Goal: Information Seeking & Learning: Learn about a topic

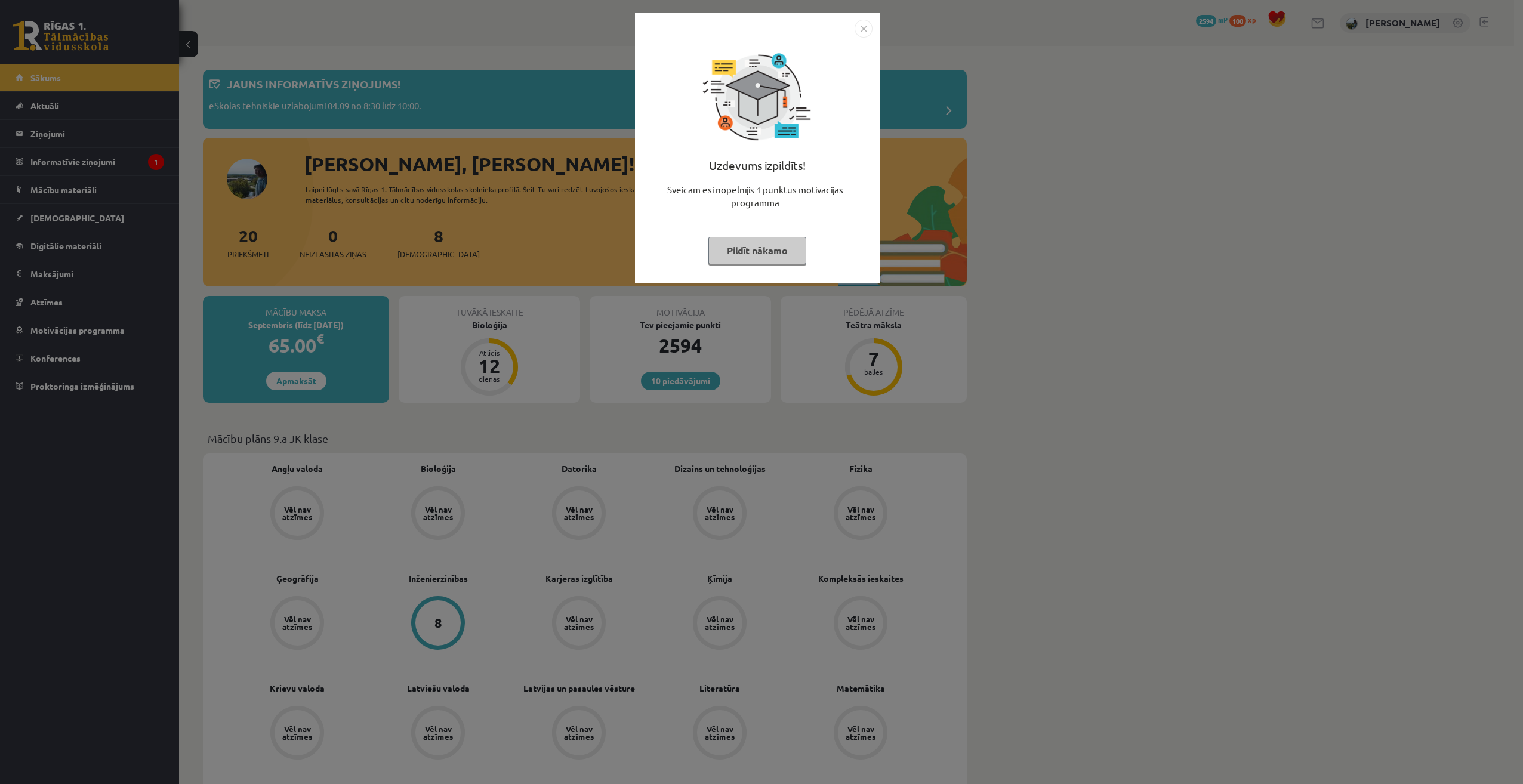
click at [707, 247] on div "Uzdevums izpildīts! Sveicam esi nopelnījis 1 punktus motivācijas programmā Pild…" at bounding box center [757, 157] width 230 height 239
click at [754, 254] on button "Pildīt nākamo" at bounding box center [757, 250] width 98 height 28
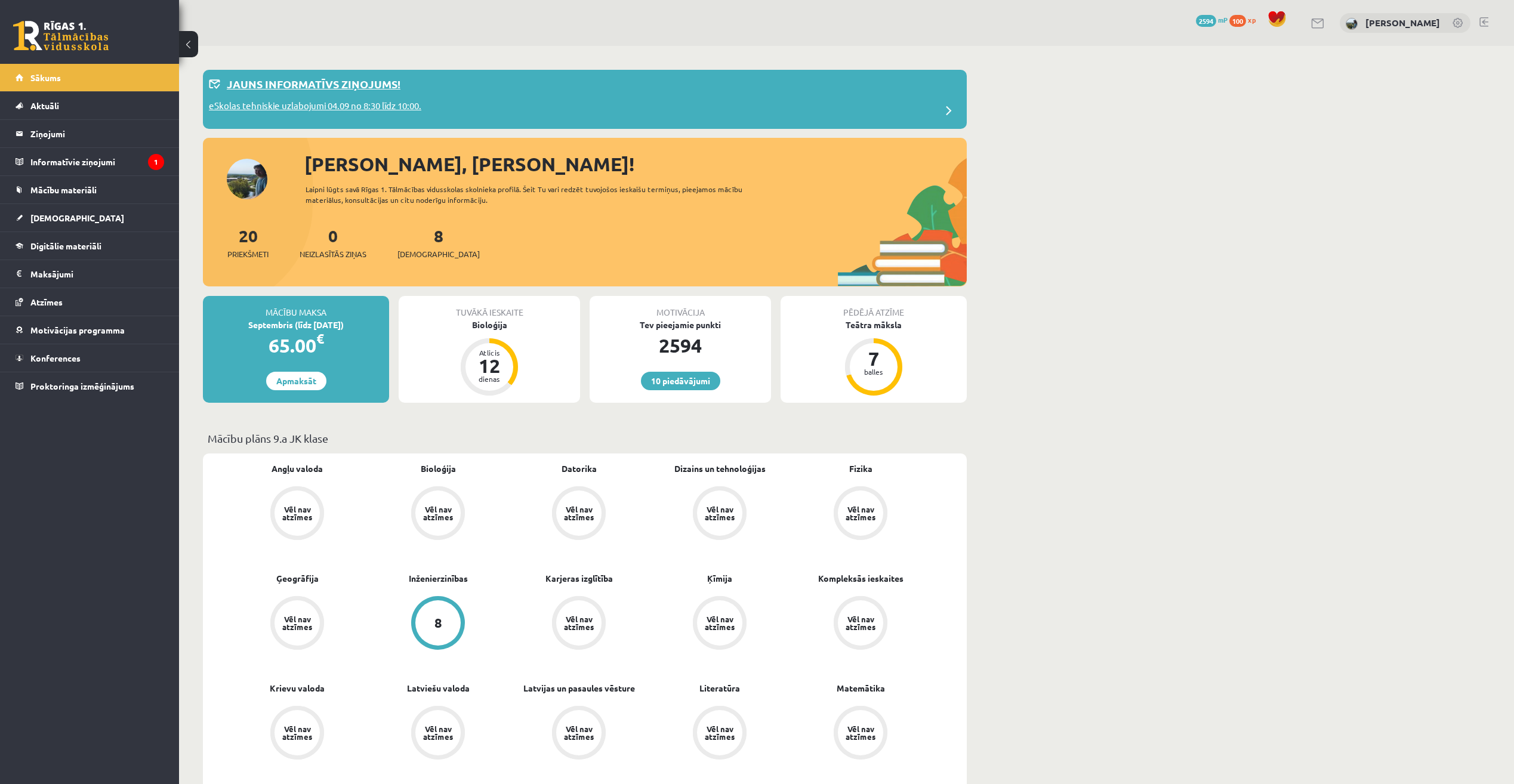
click at [275, 95] on div "Jauns informatīvs ziņojums!" at bounding box center [585, 87] width 752 height 23
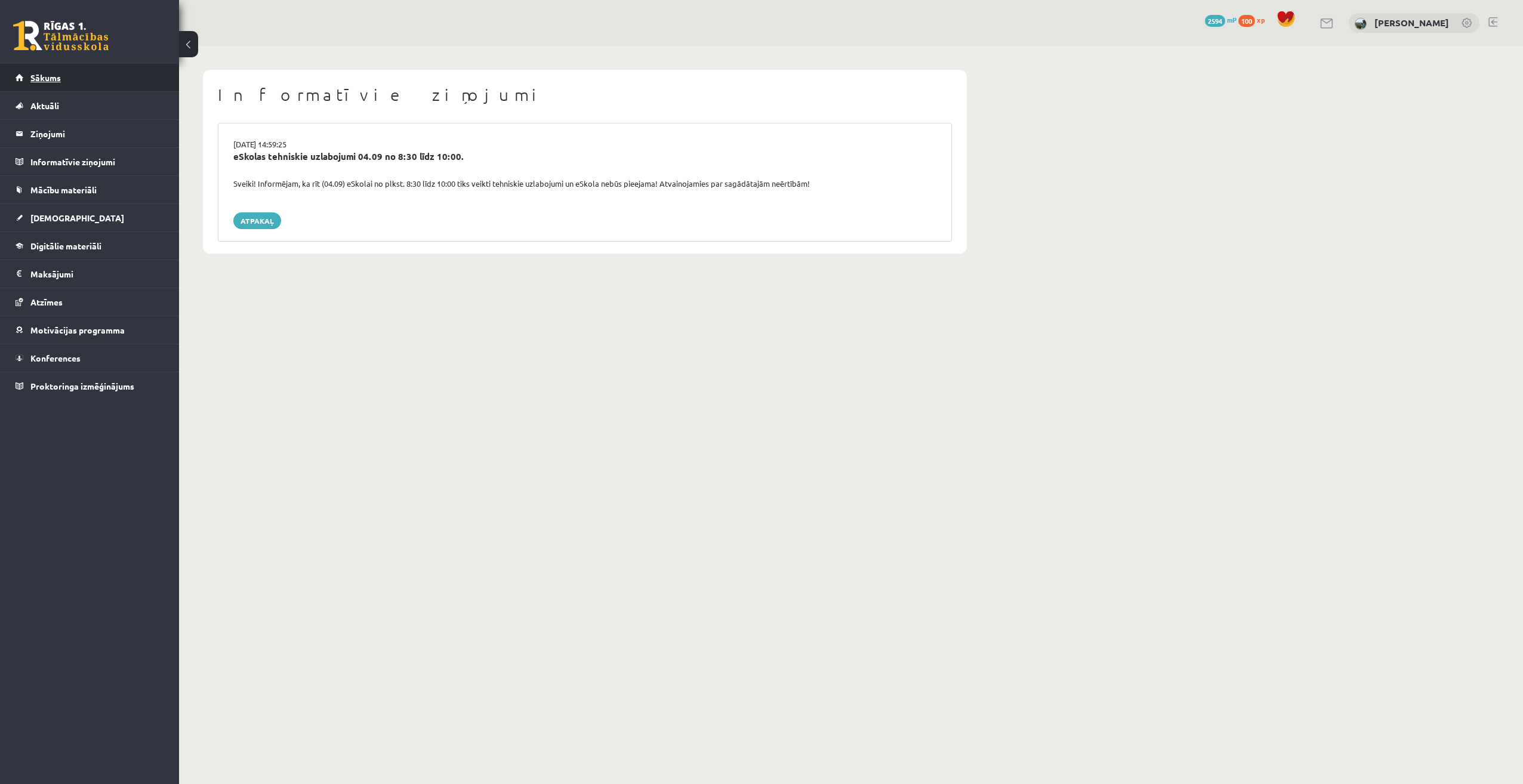
click at [117, 81] on link "Sākums" at bounding box center [90, 77] width 149 height 28
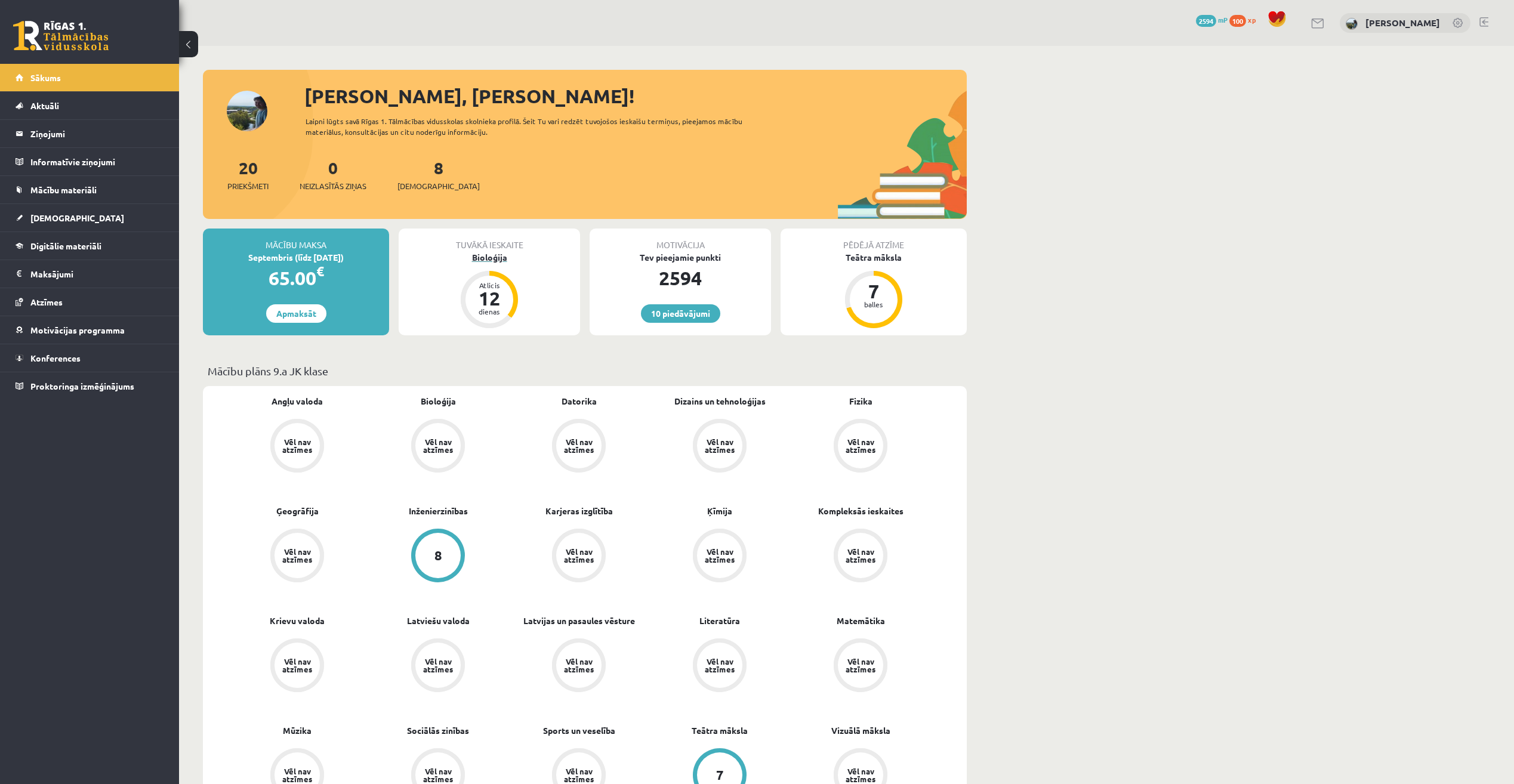
click at [484, 257] on div "Bioloģija" at bounding box center [489, 257] width 181 height 12
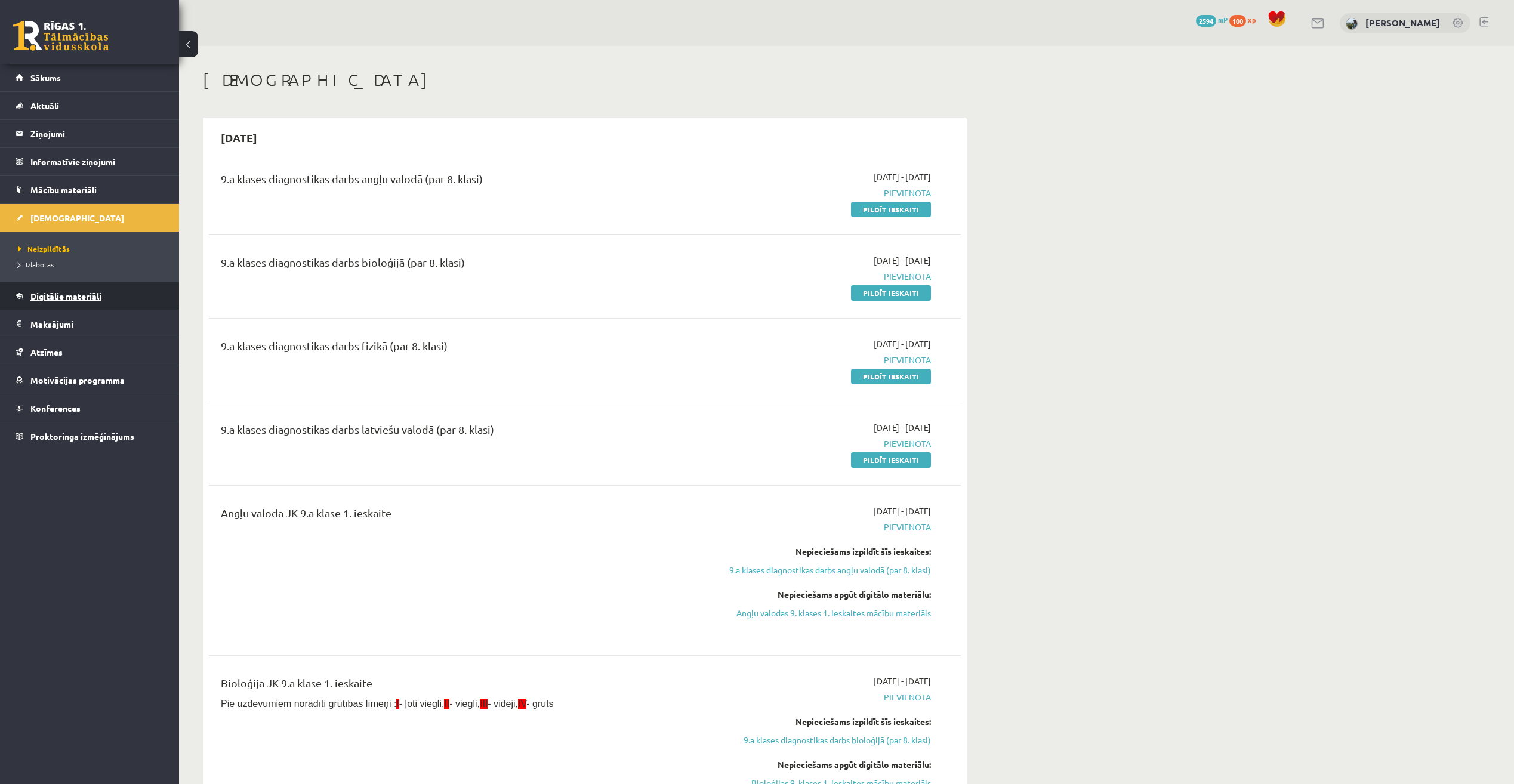
click at [91, 295] on span "Digitālie materiāli" at bounding box center [66, 295] width 71 height 10
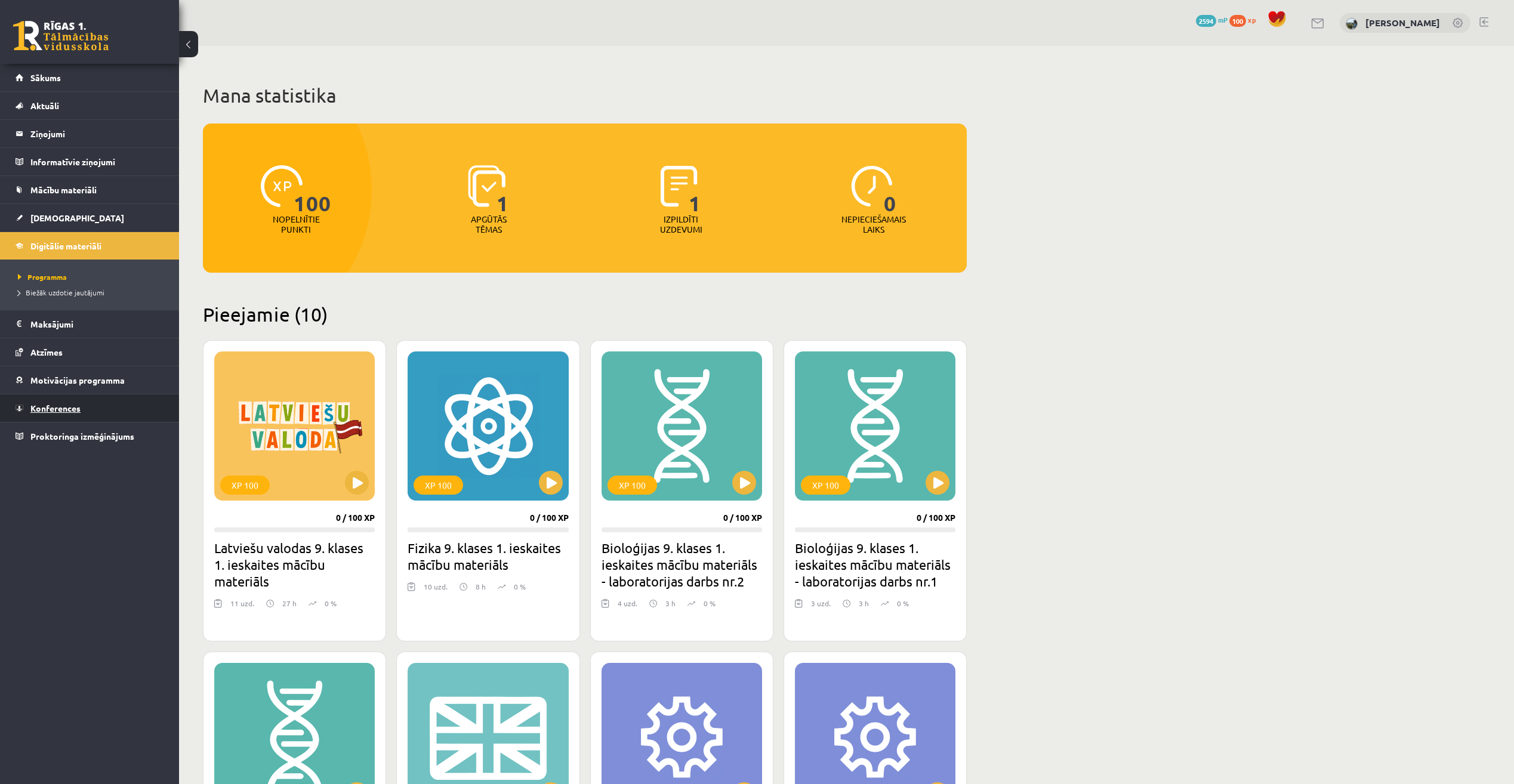
click at [103, 411] on link "Konferences" at bounding box center [90, 408] width 149 height 28
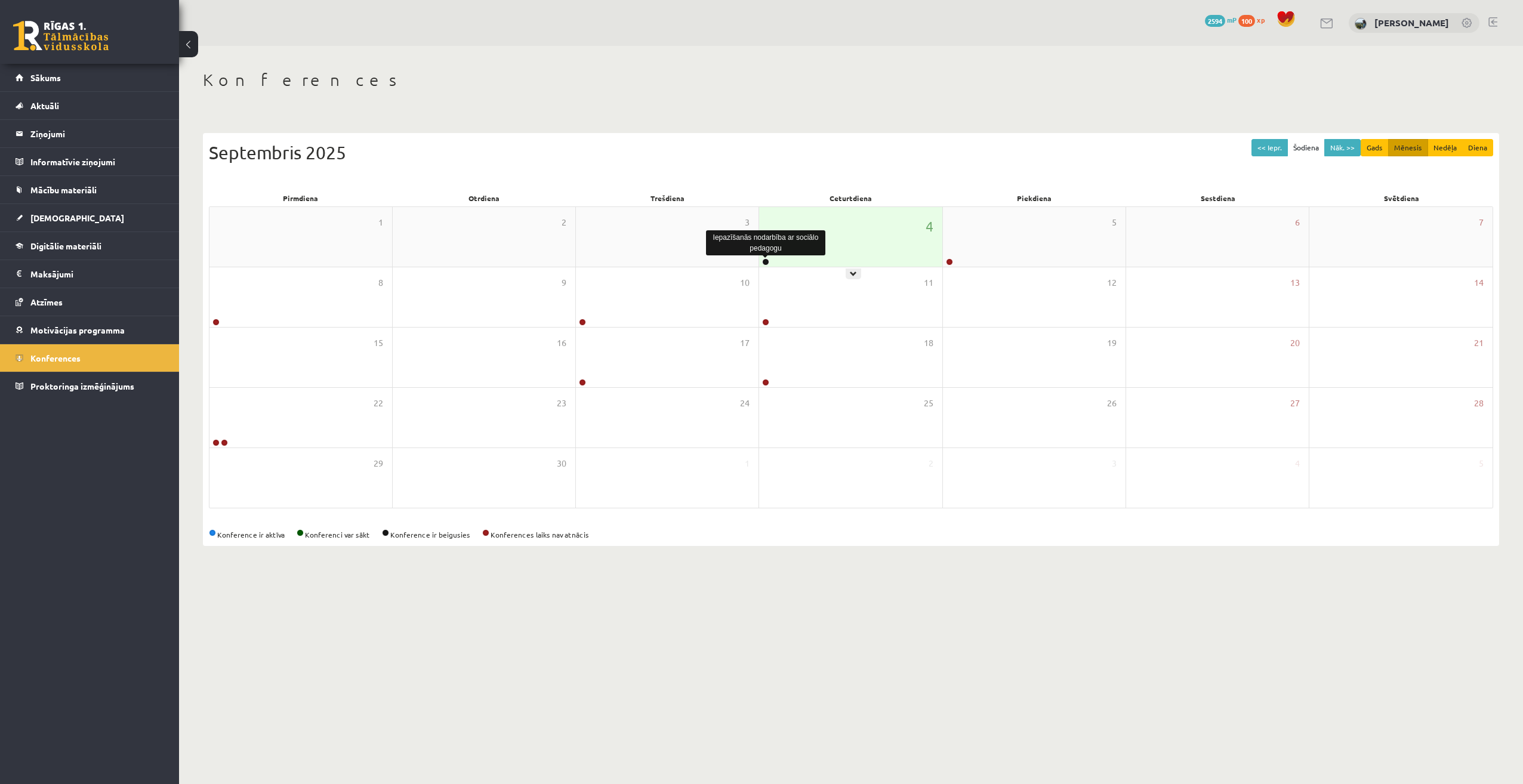
click at [763, 262] on link at bounding box center [766, 262] width 7 height 7
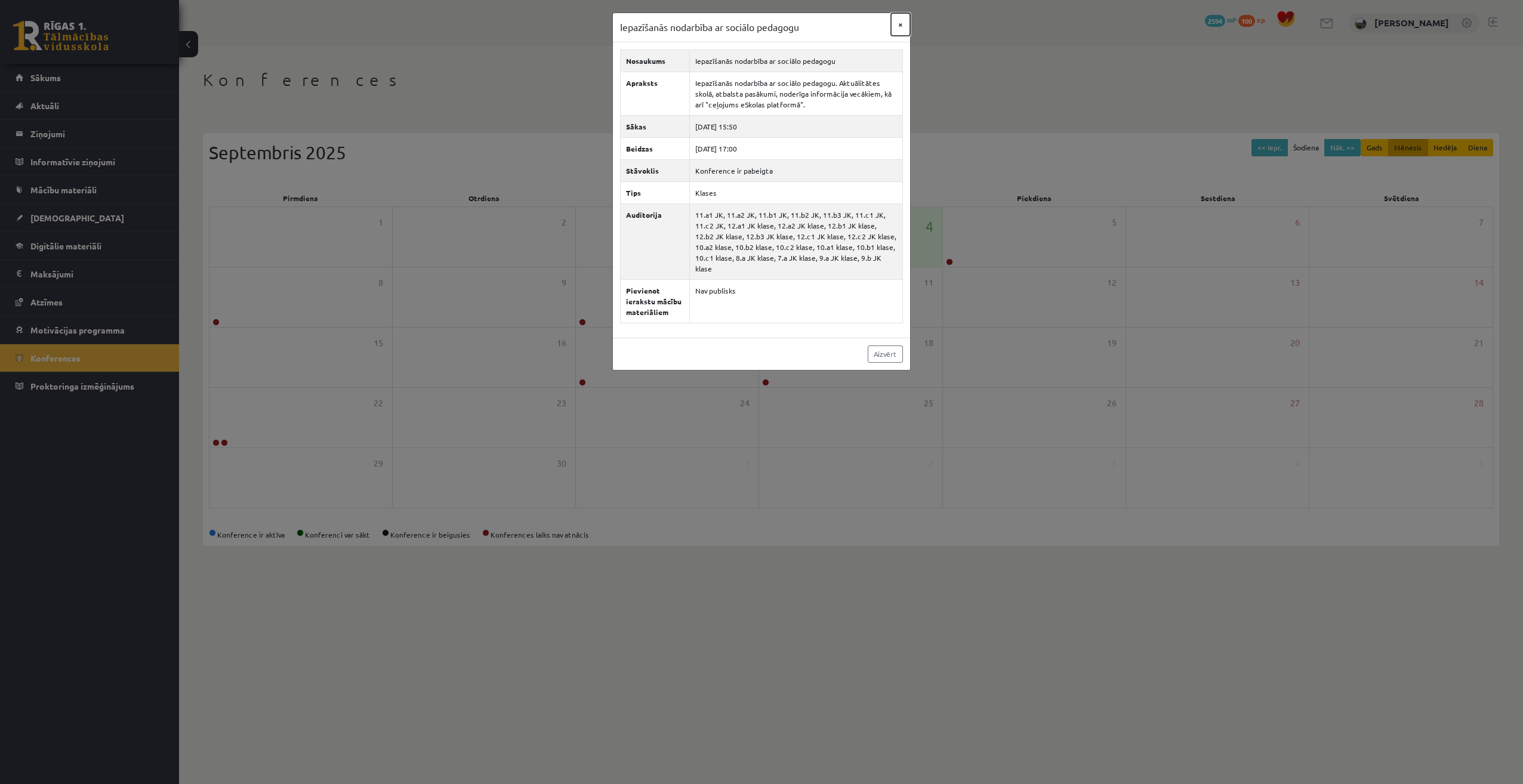
click at [900, 20] on button "×" at bounding box center [900, 24] width 19 height 23
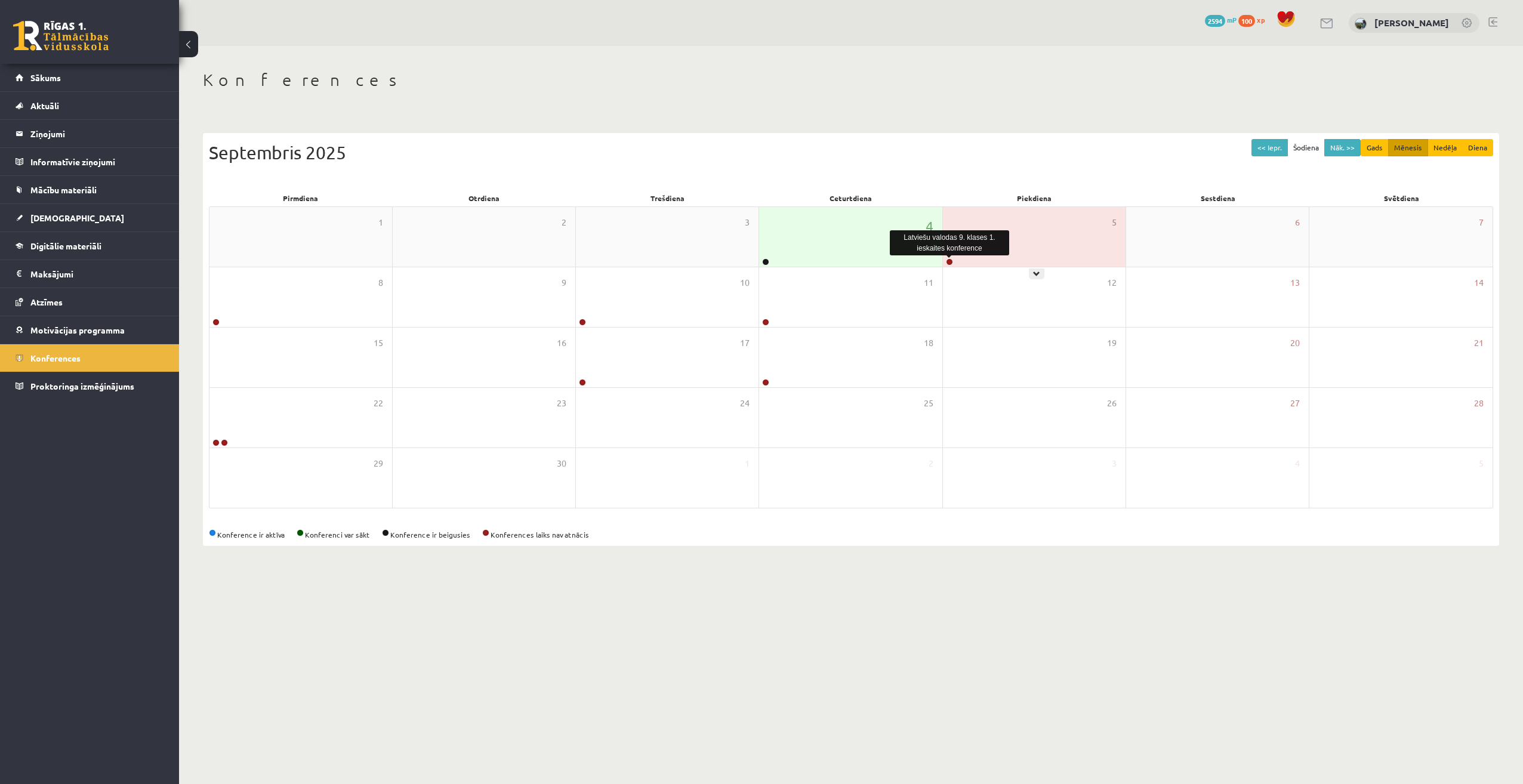
click at [948, 261] on link at bounding box center [949, 262] width 7 height 7
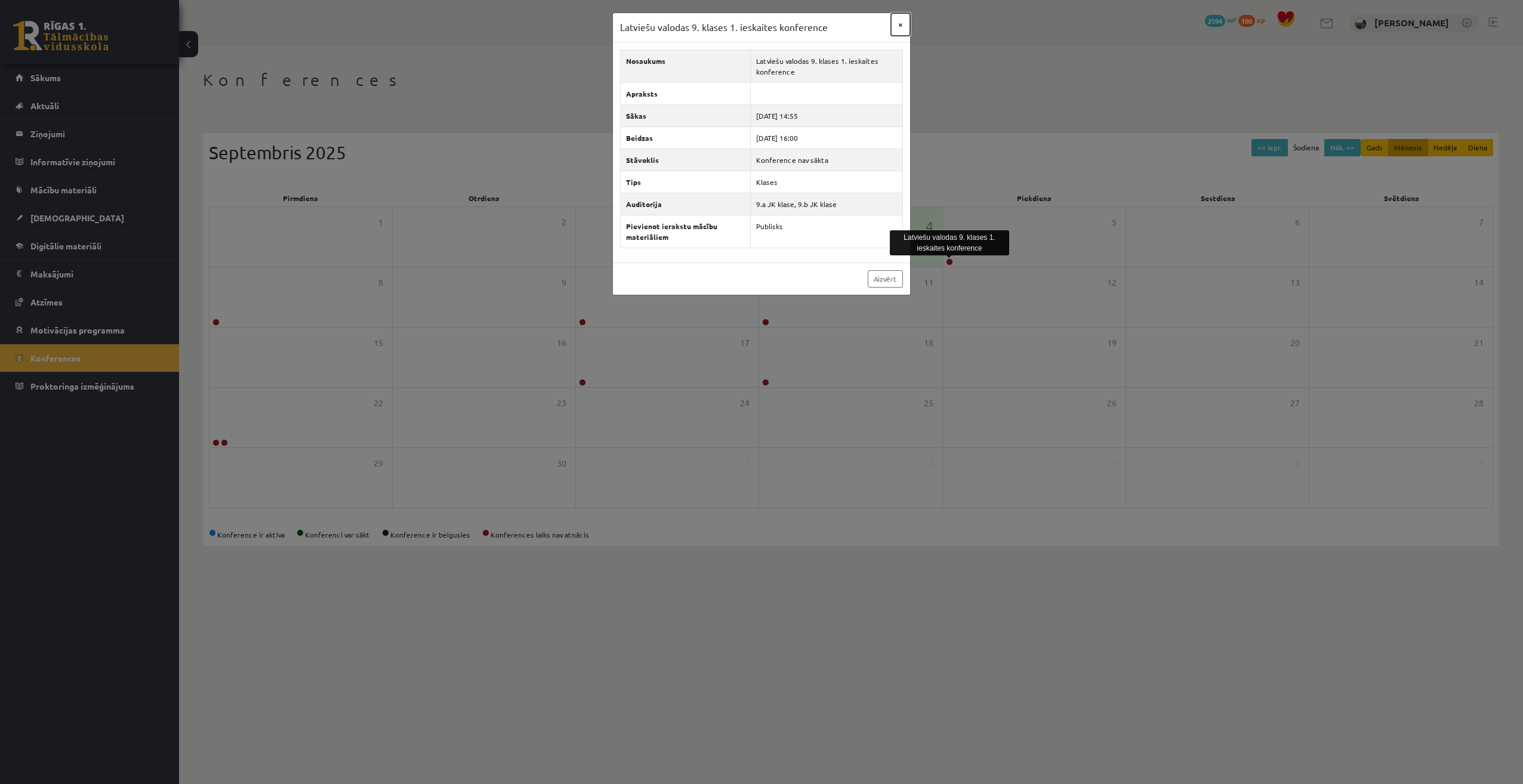
click at [905, 26] on button "×" at bounding box center [900, 24] width 19 height 23
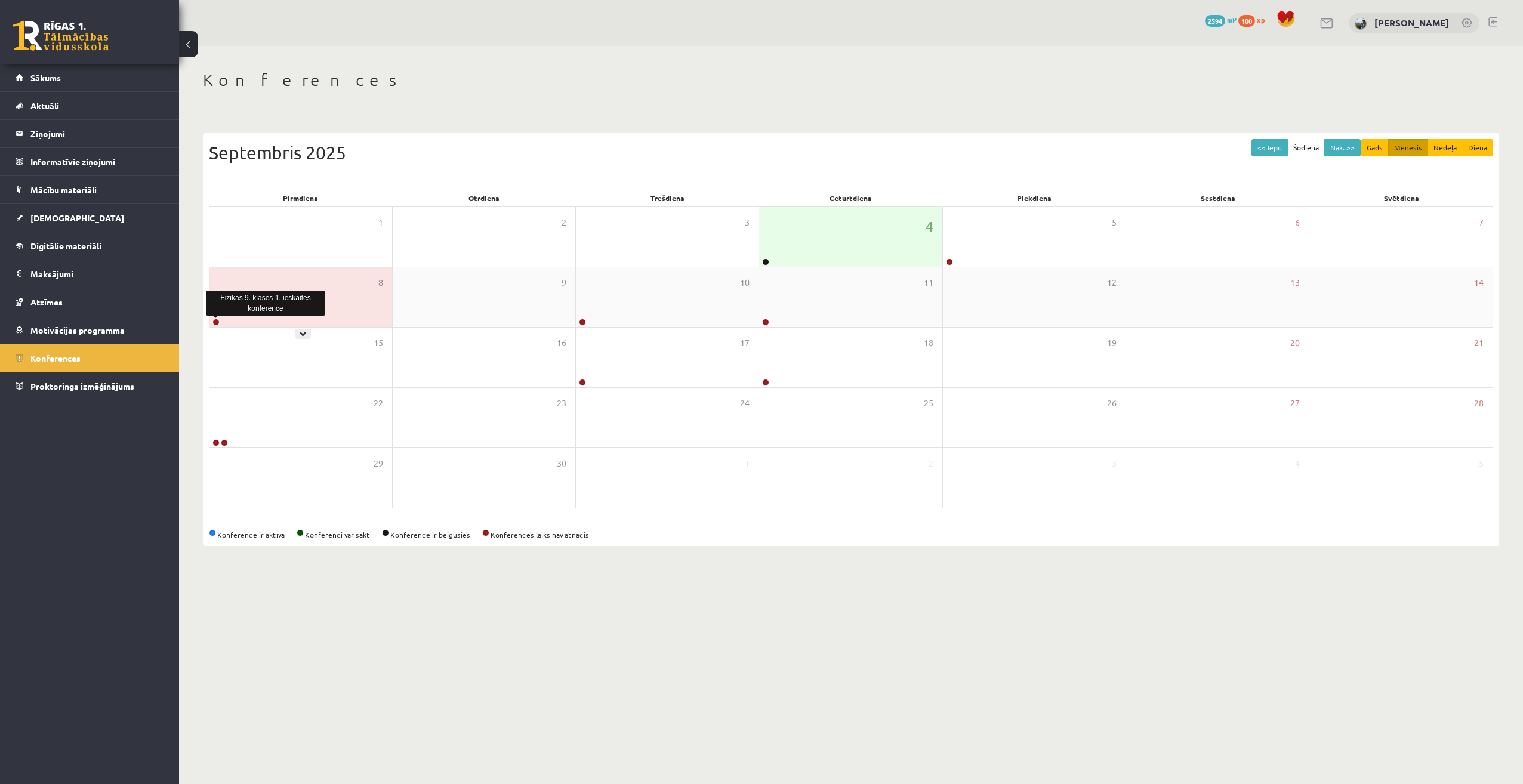
click at [216, 322] on link at bounding box center [216, 322] width 7 height 7
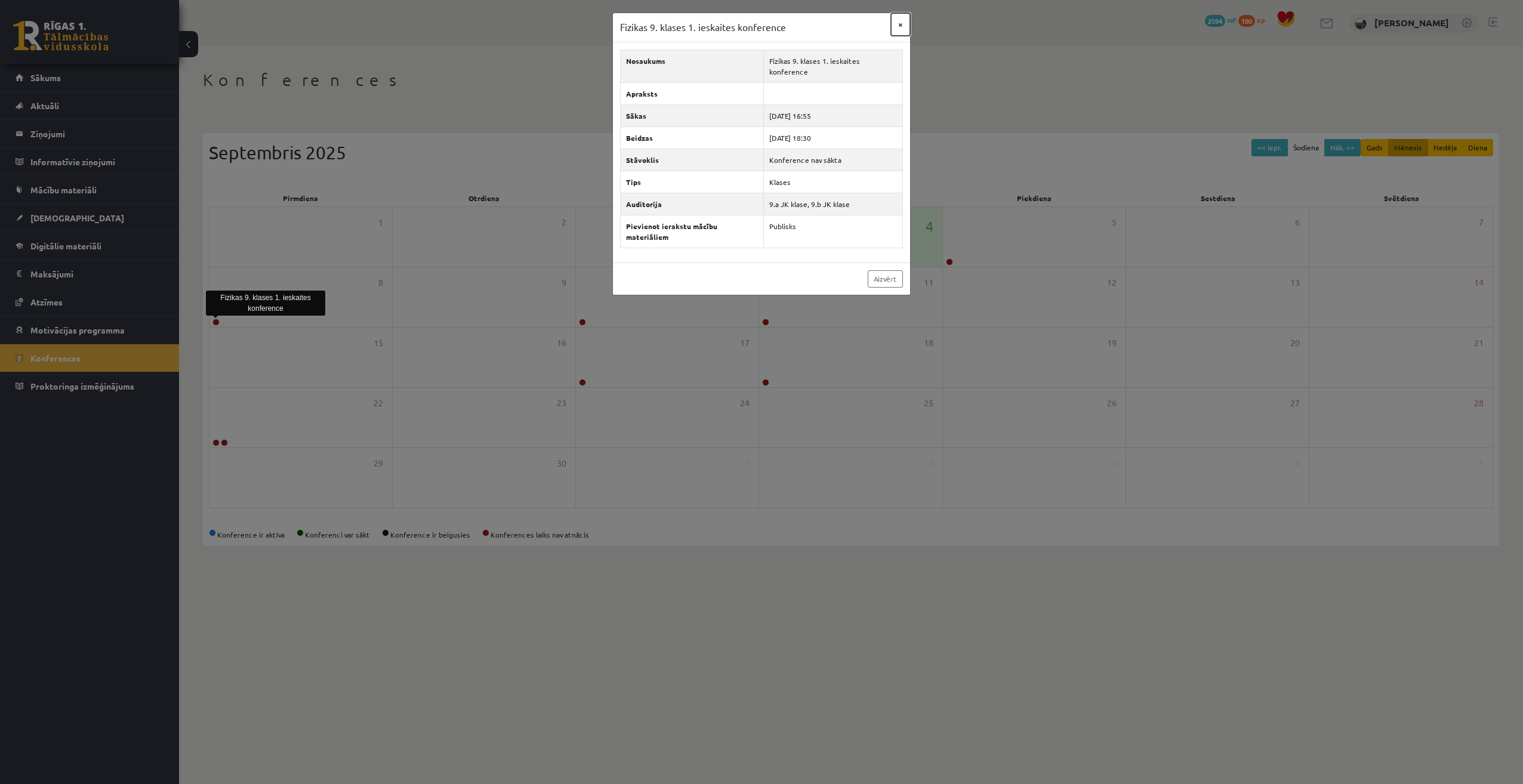
click at [904, 23] on button "×" at bounding box center [900, 24] width 19 height 23
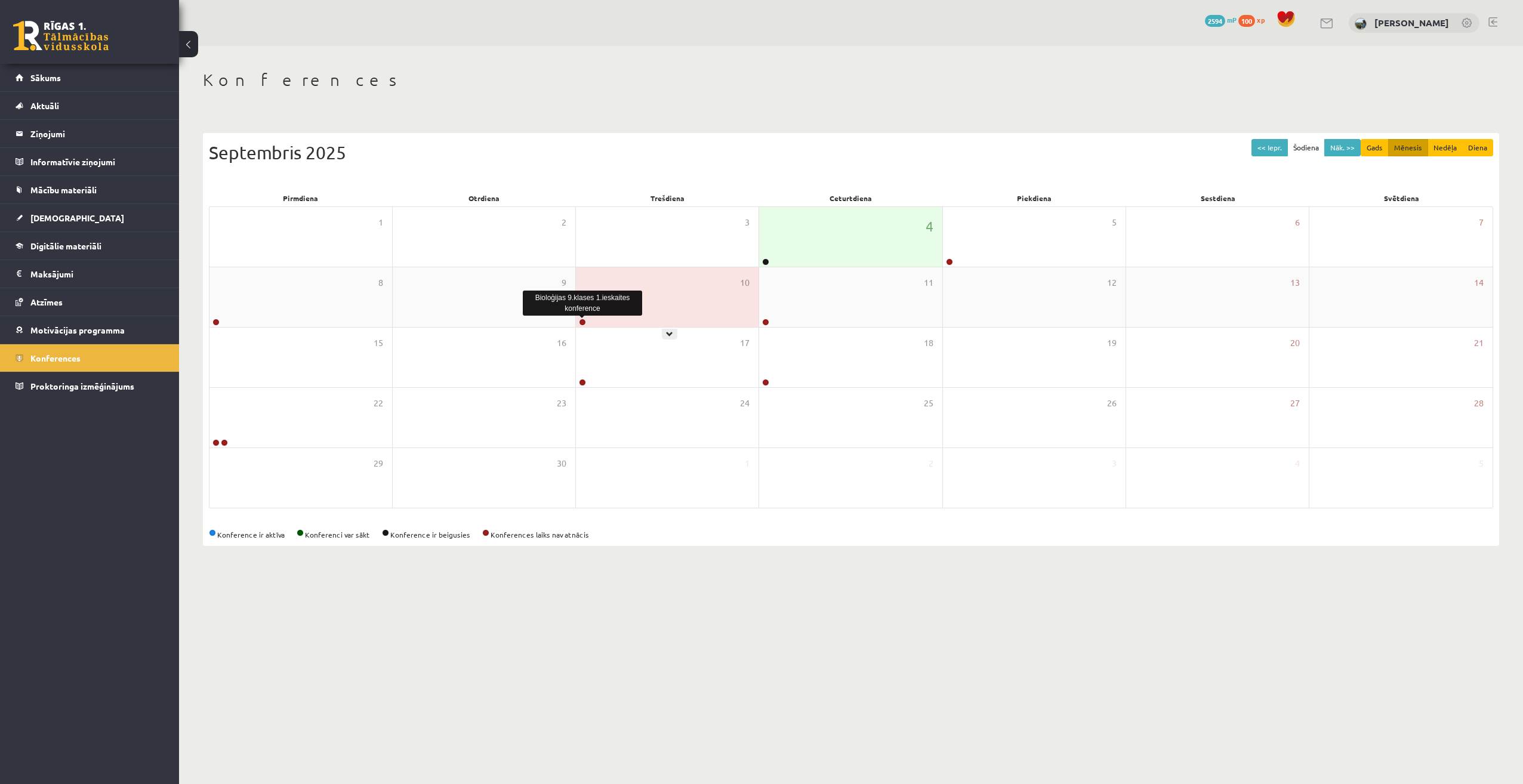
click at [582, 324] on link at bounding box center [583, 322] width 7 height 7
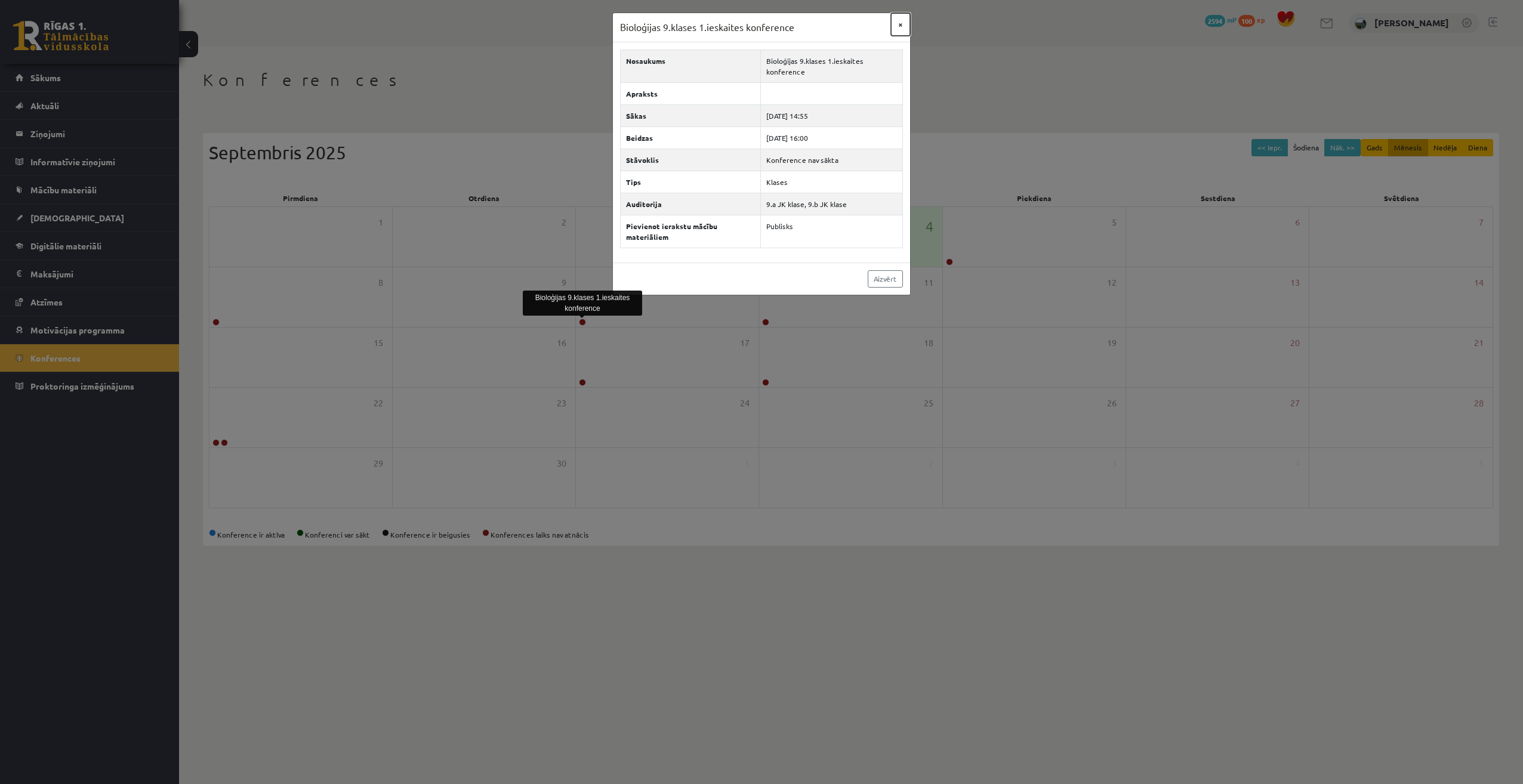
click at [900, 18] on button "×" at bounding box center [900, 24] width 19 height 23
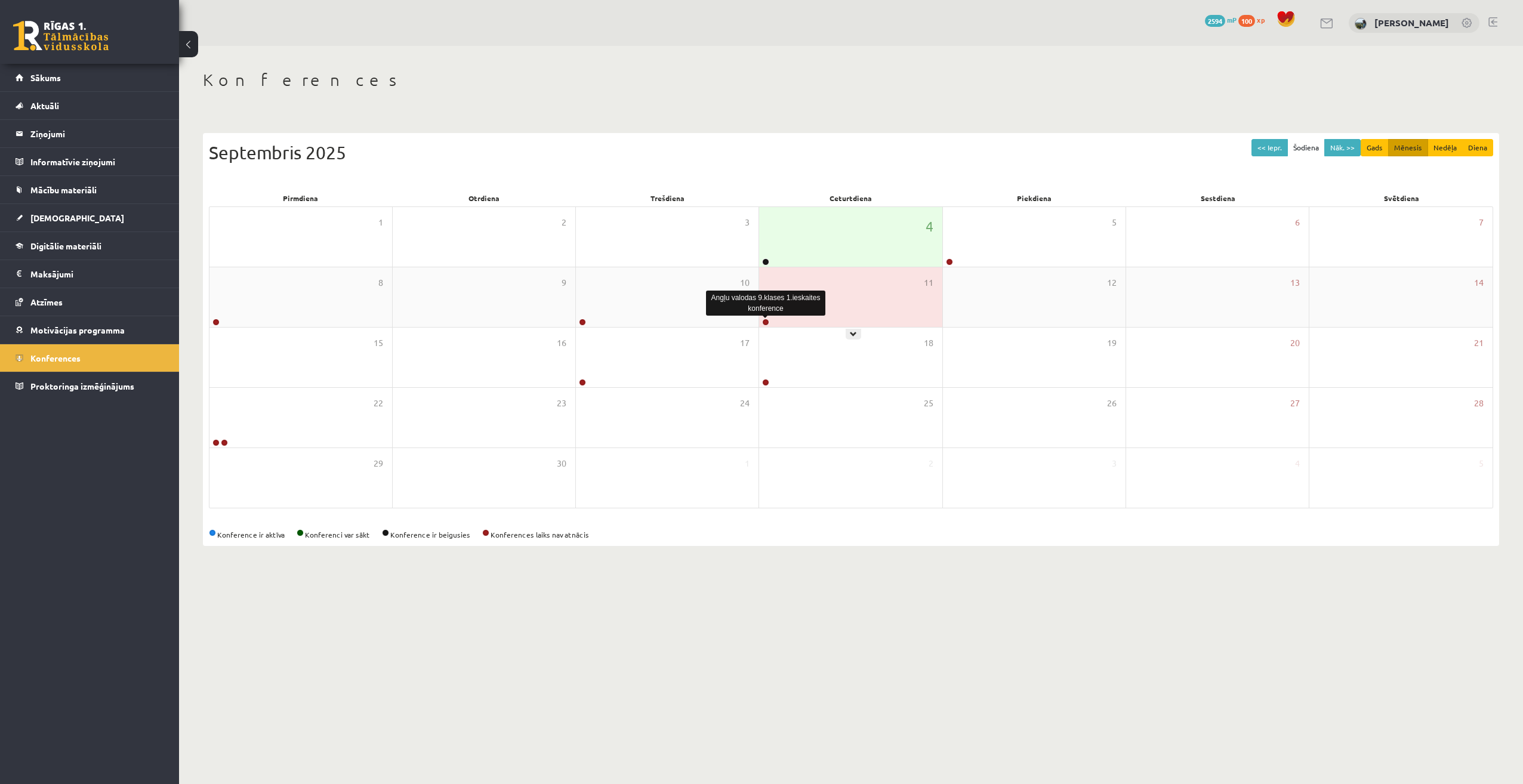
click at [767, 324] on link at bounding box center [766, 322] width 7 height 7
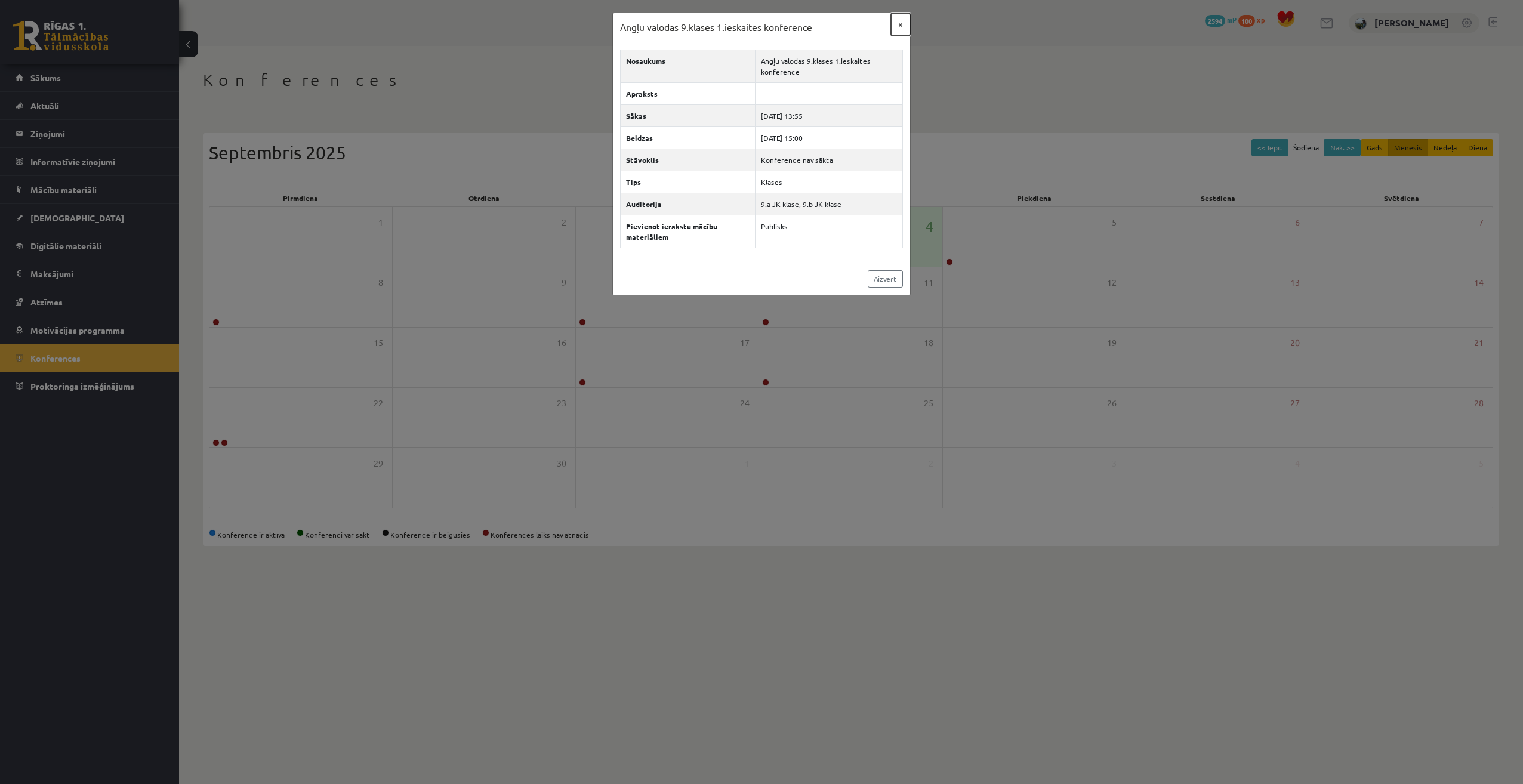
click at [898, 15] on button "×" at bounding box center [900, 24] width 19 height 23
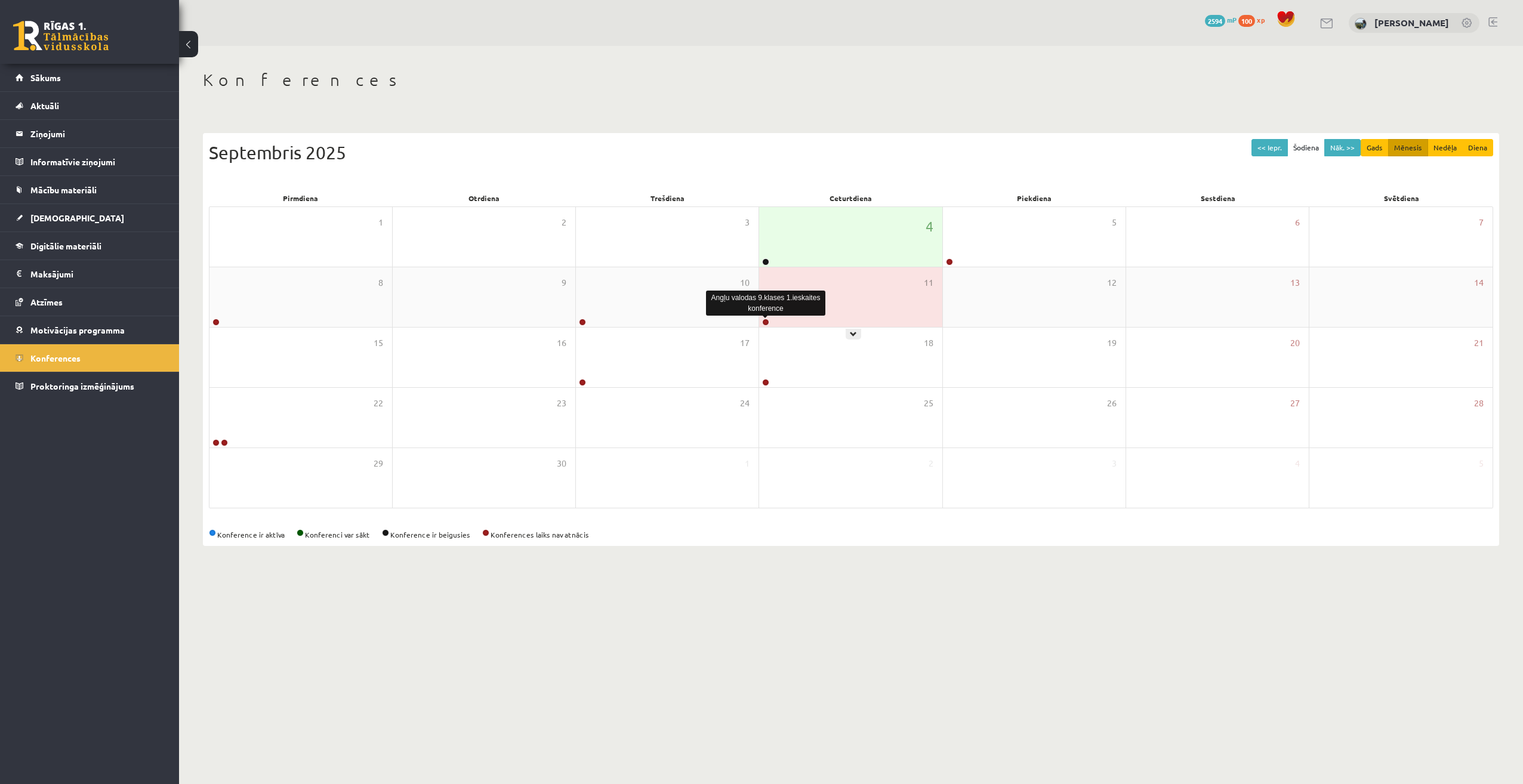
click at [767, 325] on link at bounding box center [766, 322] width 7 height 7
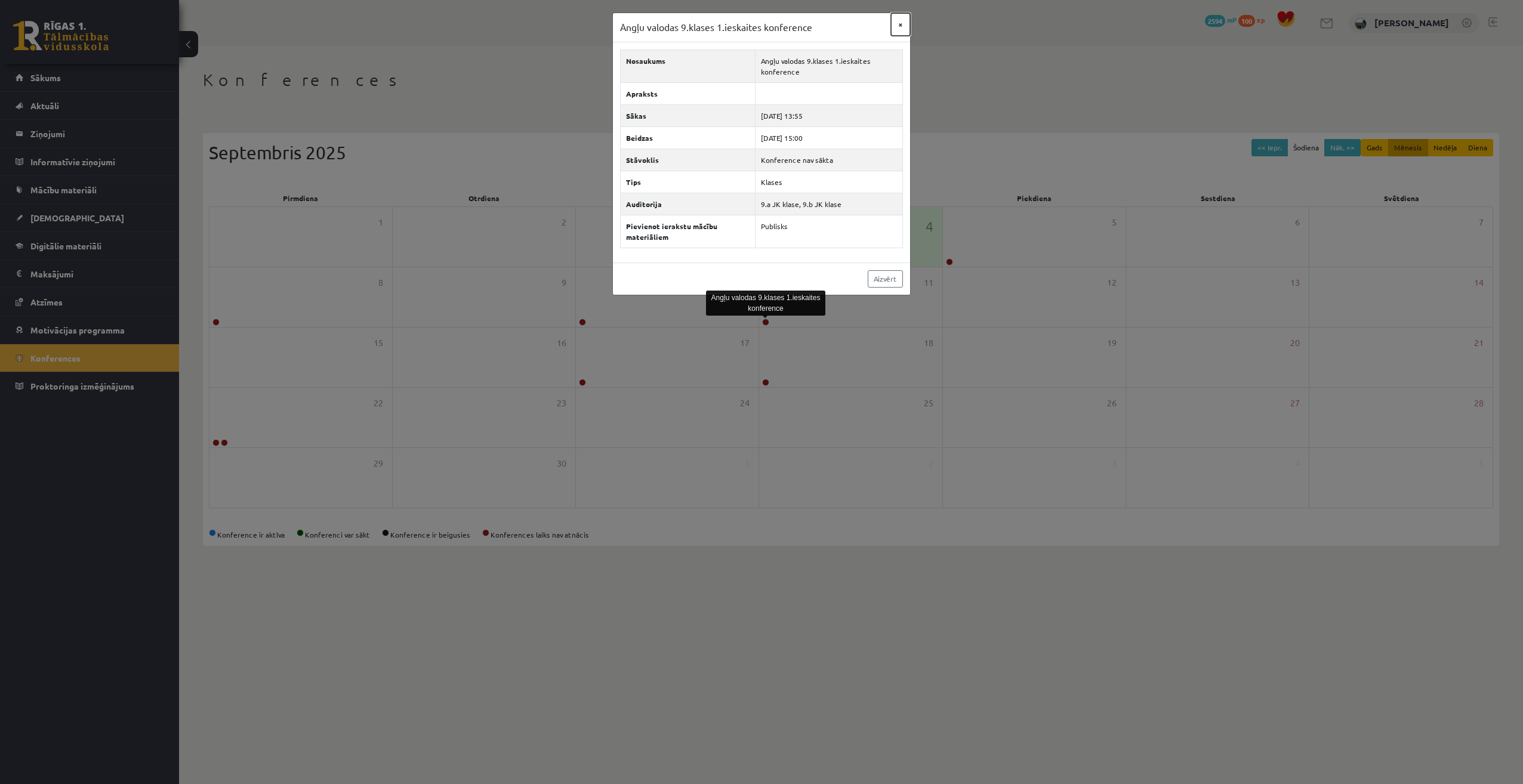
click at [905, 23] on button "×" at bounding box center [900, 24] width 19 height 23
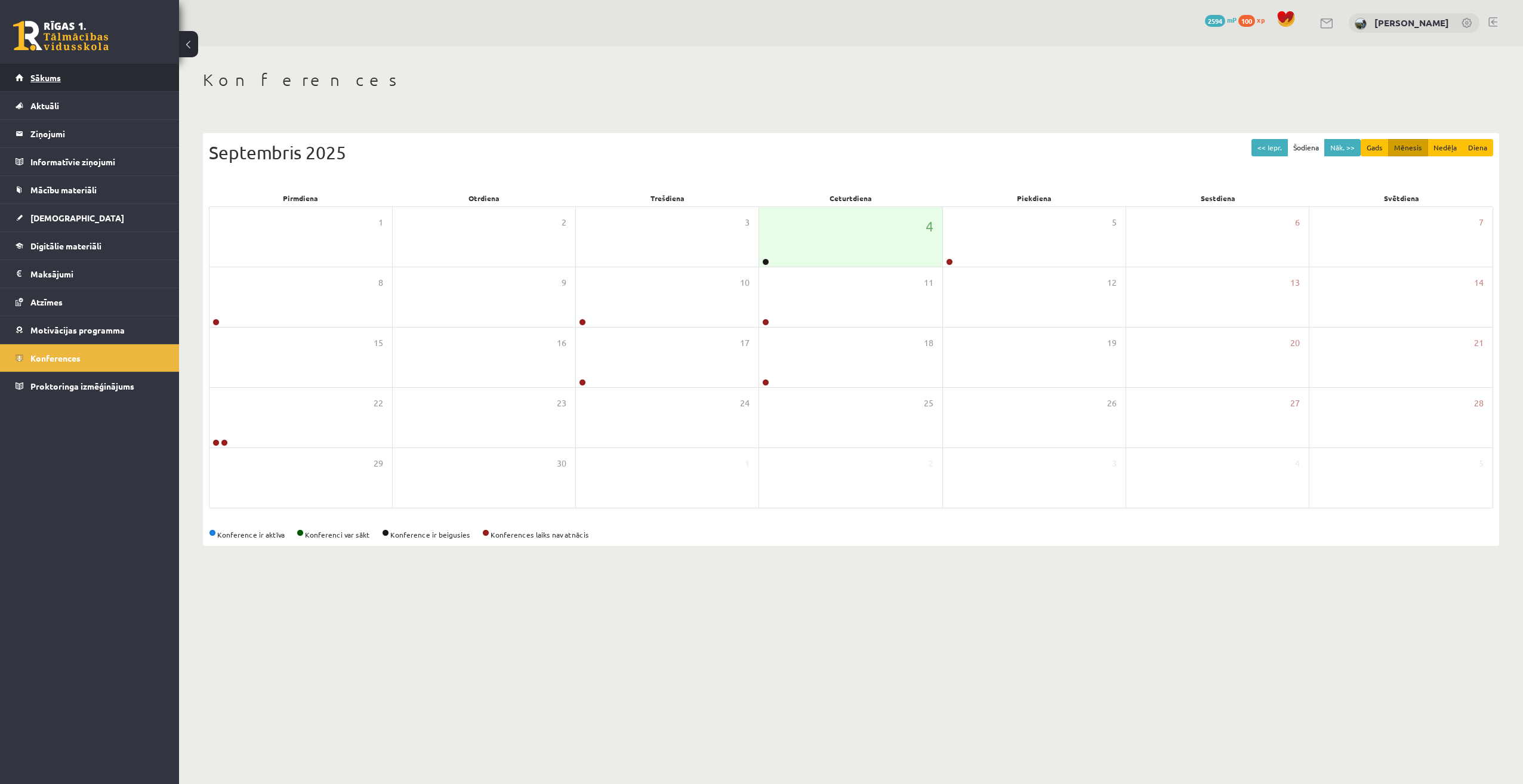
click at [128, 83] on link "Sākums" at bounding box center [90, 77] width 149 height 28
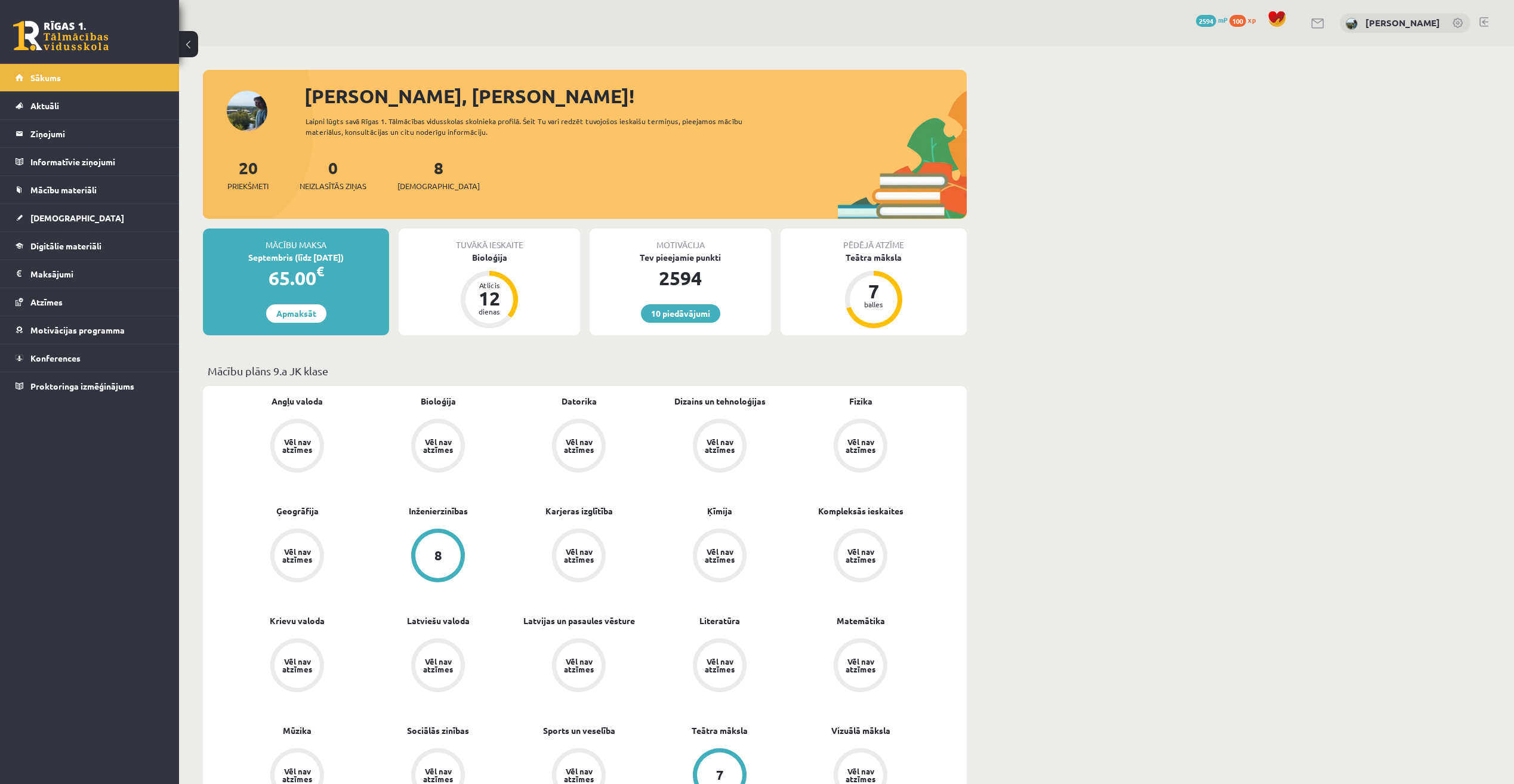
click at [478, 243] on div "Tuvākā ieskaite" at bounding box center [489, 239] width 181 height 23
click at [486, 252] on div "Bioloģija" at bounding box center [489, 257] width 181 height 12
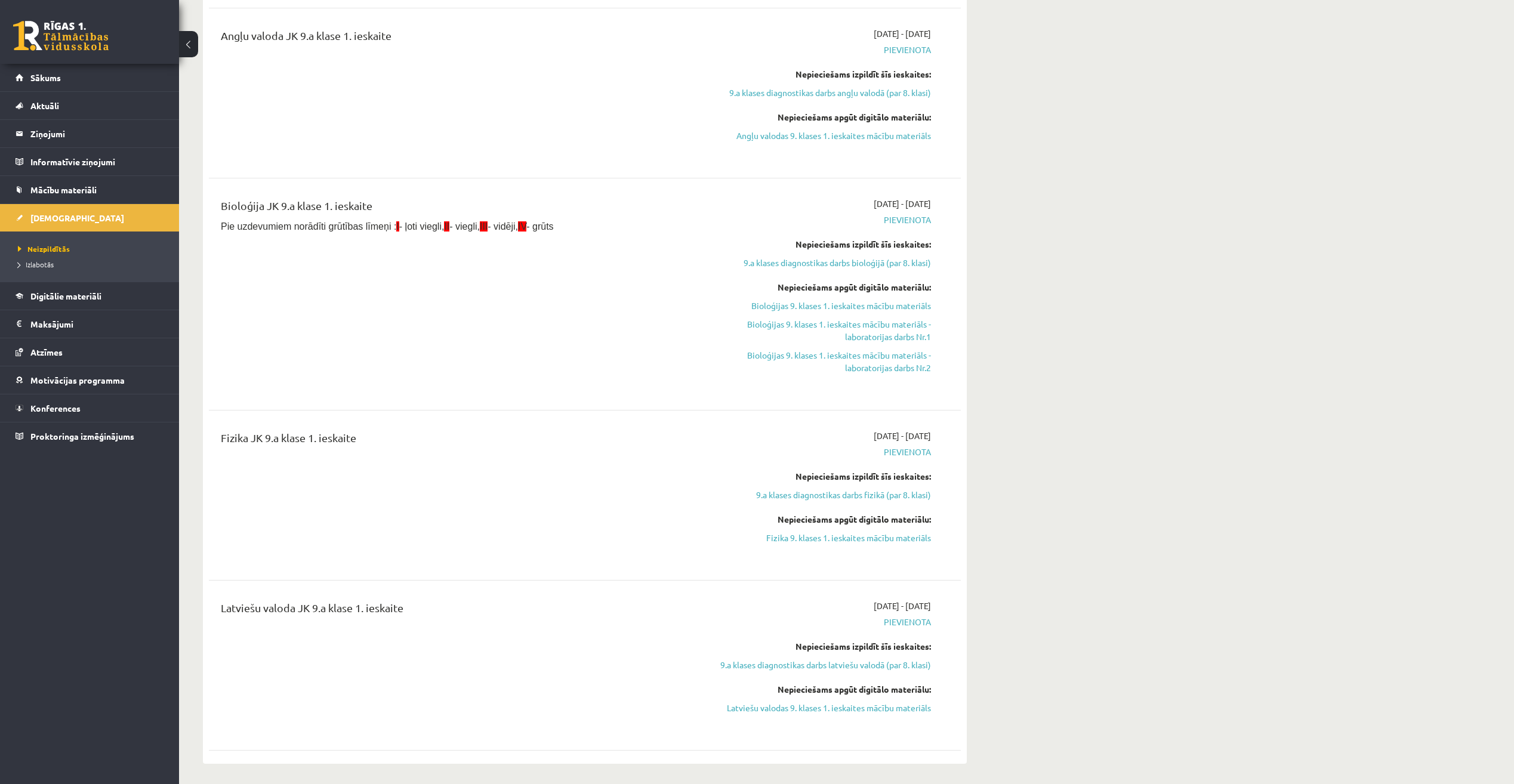
scroll to position [298, 0]
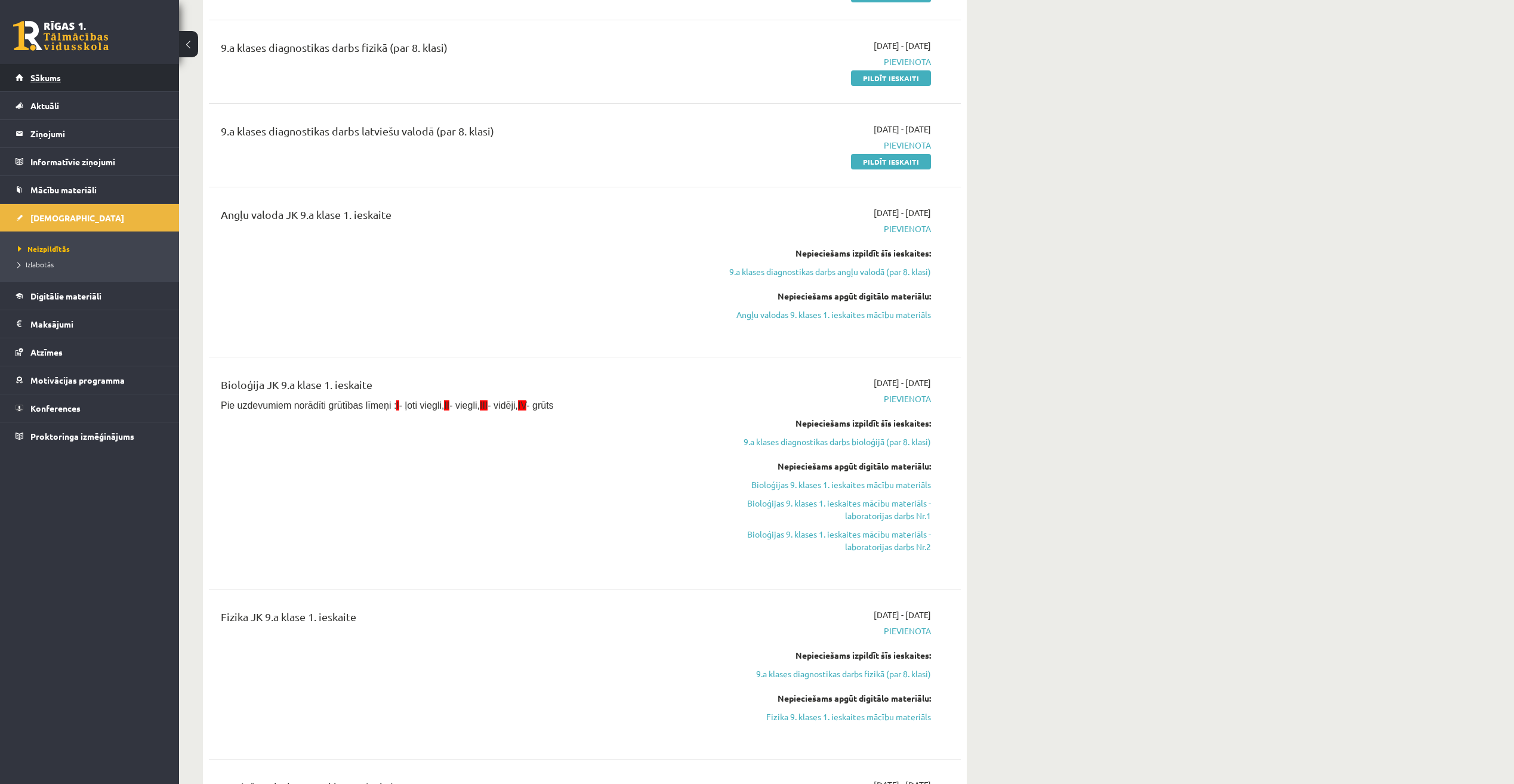
click at [92, 74] on link "Sākums" at bounding box center [90, 77] width 149 height 28
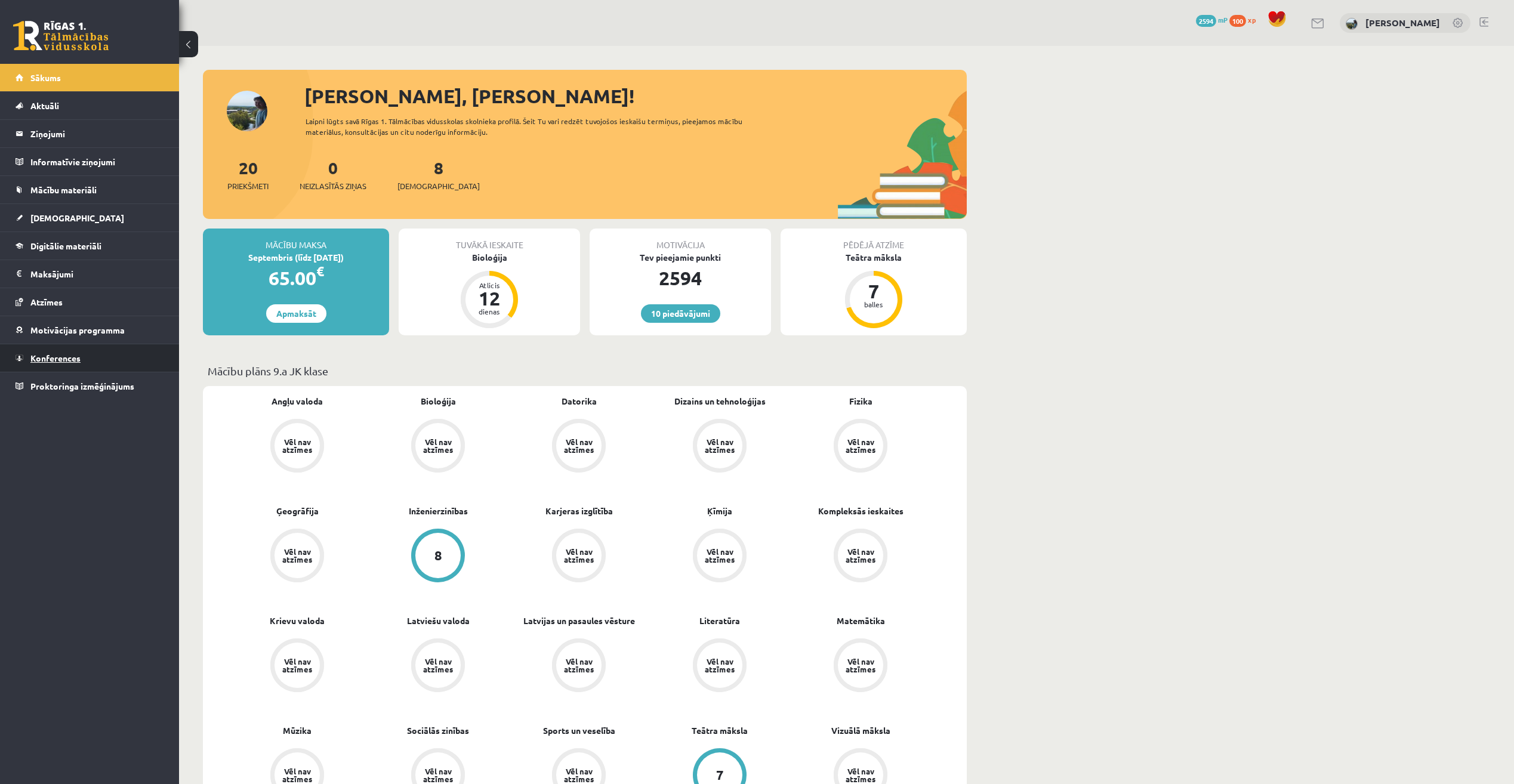
click at [113, 356] on link "Konferences" at bounding box center [90, 358] width 149 height 28
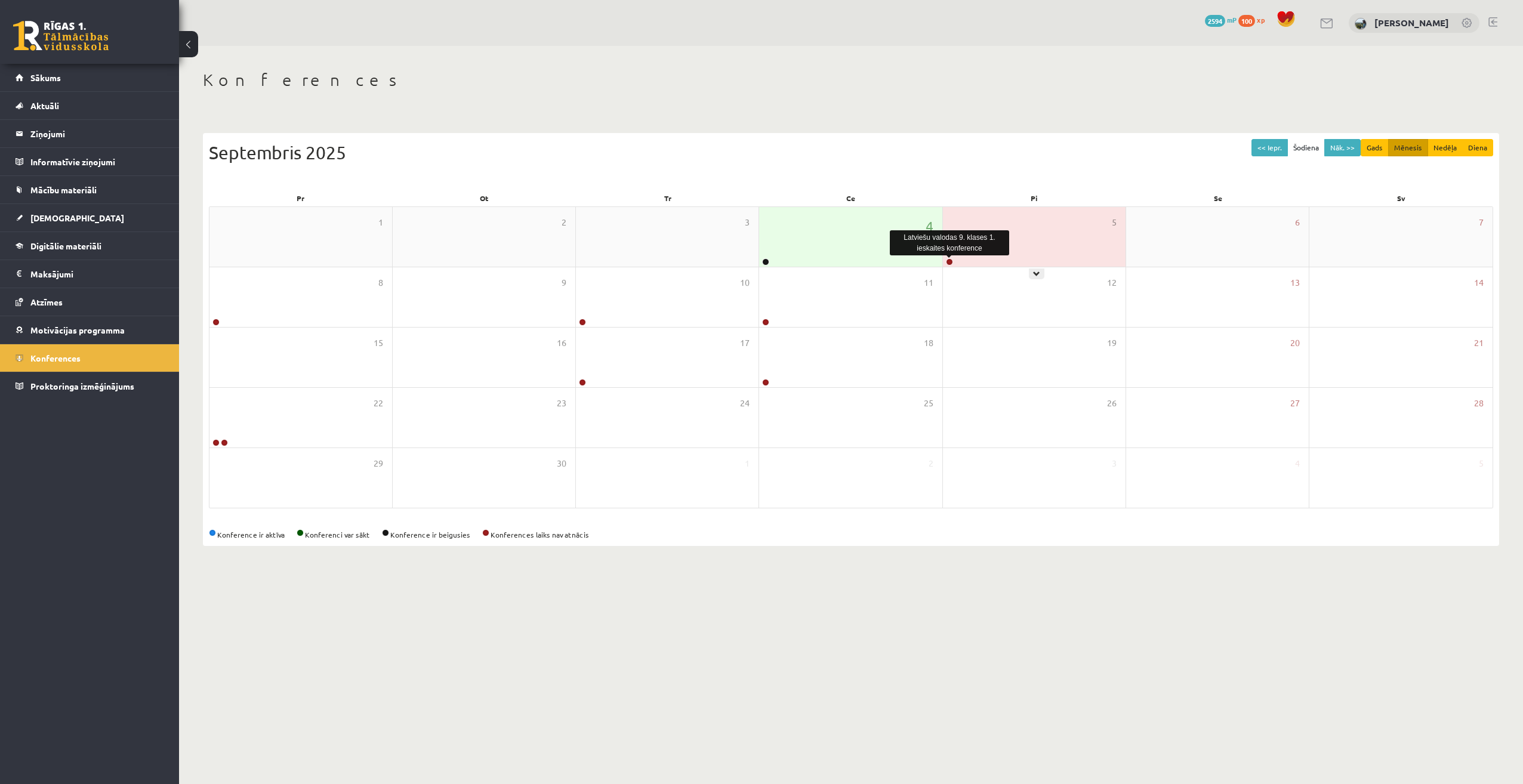
click at [948, 264] on link at bounding box center [949, 262] width 7 height 7
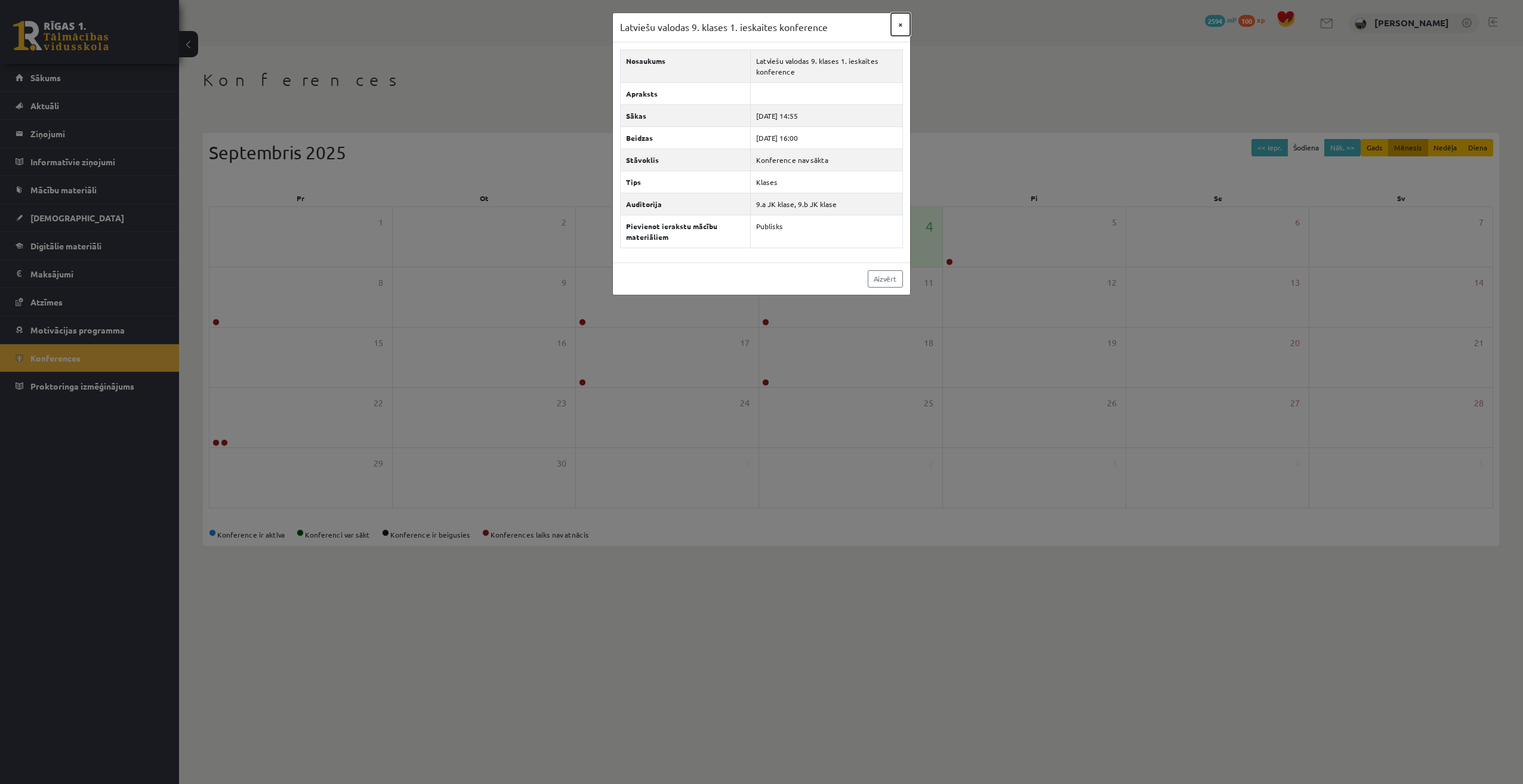
click at [900, 20] on button "×" at bounding box center [900, 24] width 19 height 23
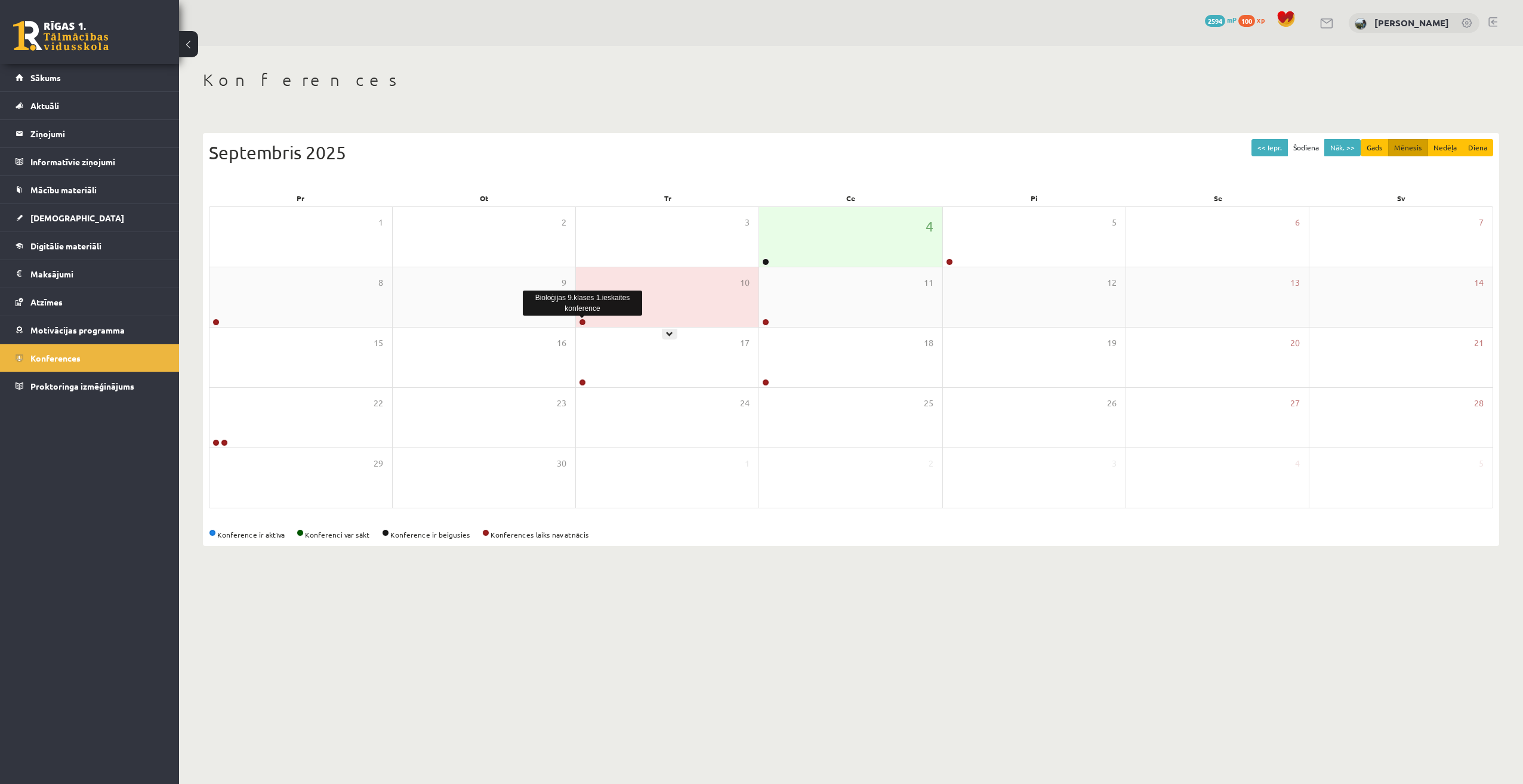
click at [580, 322] on link at bounding box center [583, 322] width 7 height 7
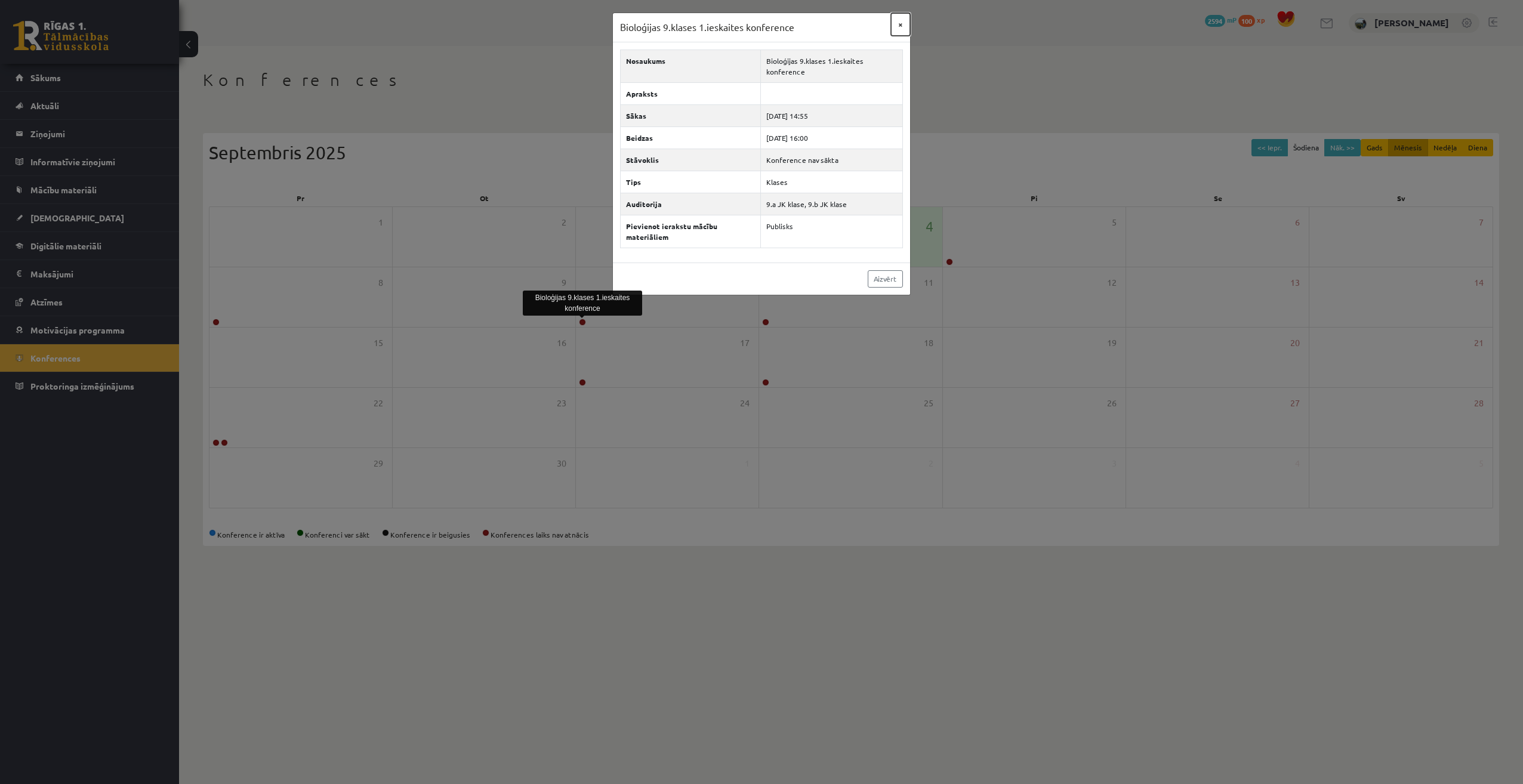
click at [897, 24] on button "×" at bounding box center [900, 24] width 19 height 23
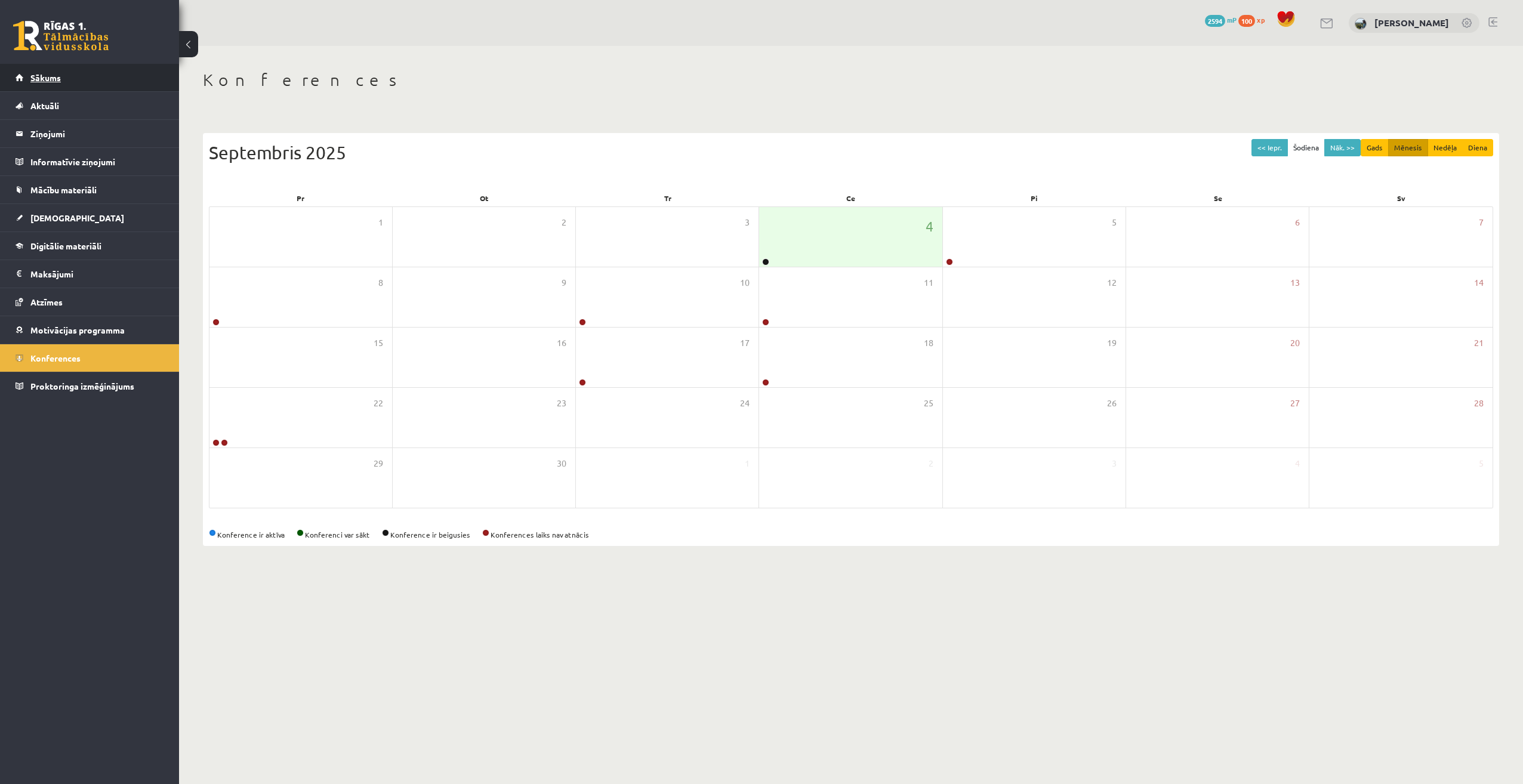
click at [137, 69] on link "Sākums" at bounding box center [90, 77] width 149 height 28
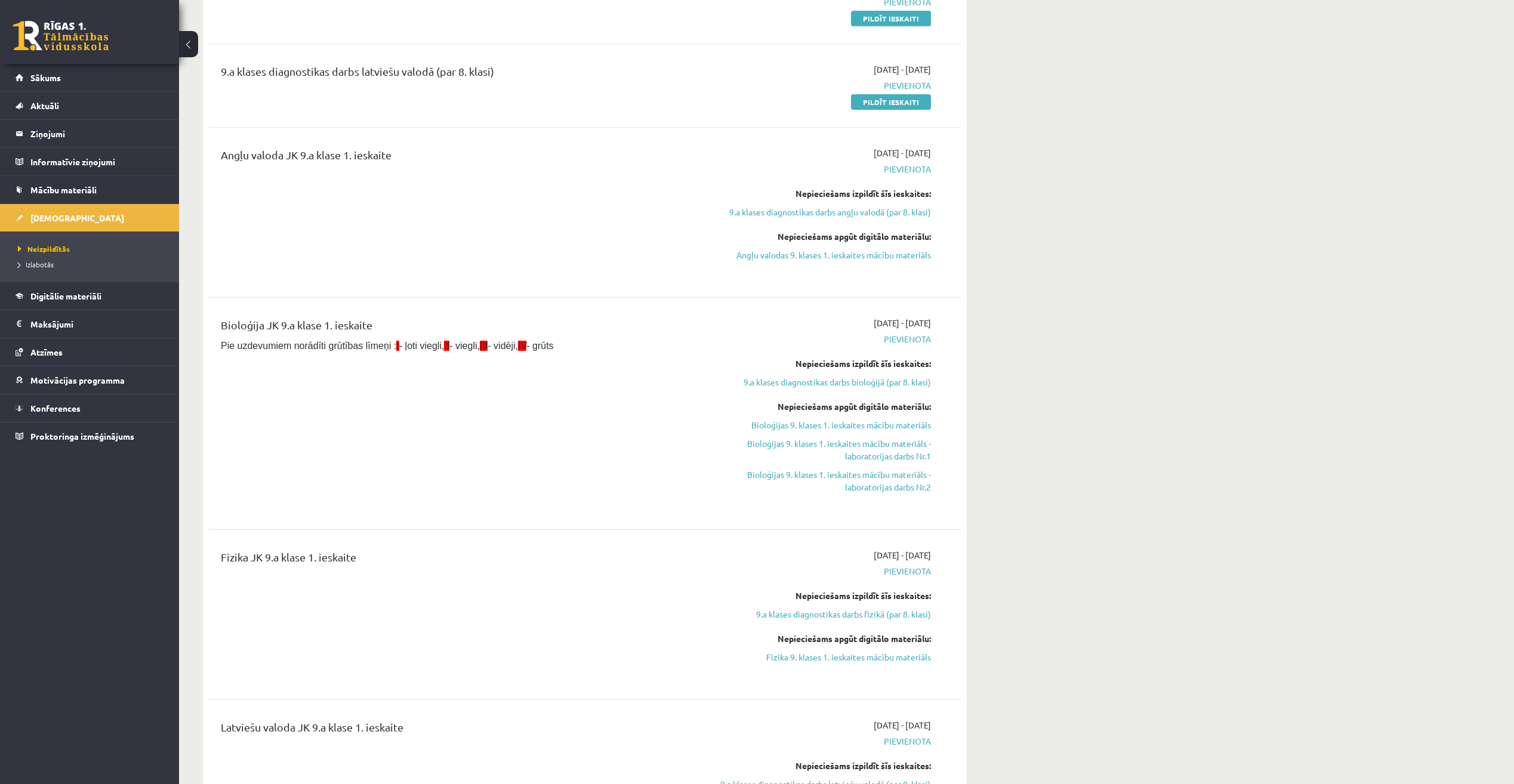
scroll to position [417, 0]
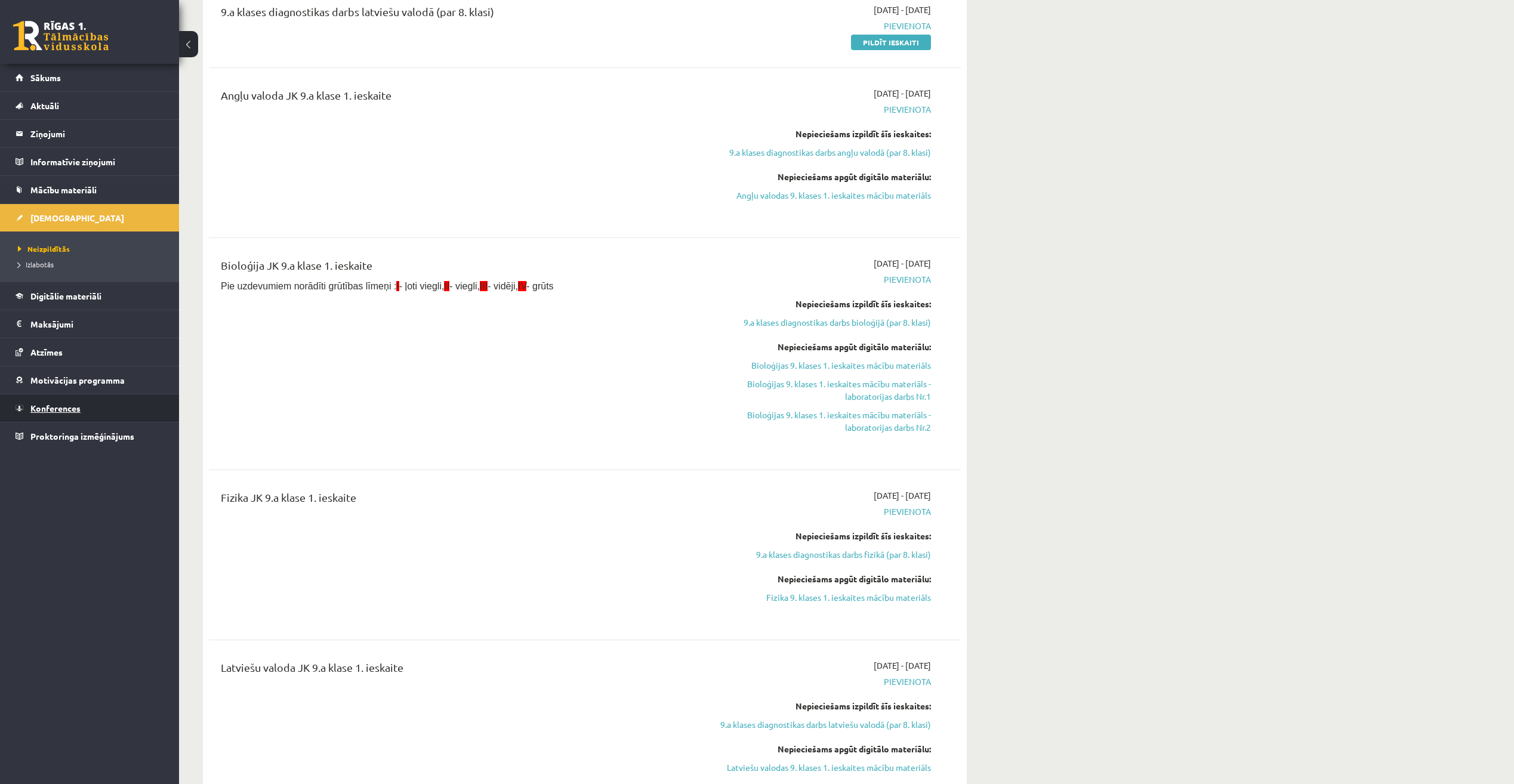
click at [96, 407] on link "Konferences" at bounding box center [90, 408] width 149 height 28
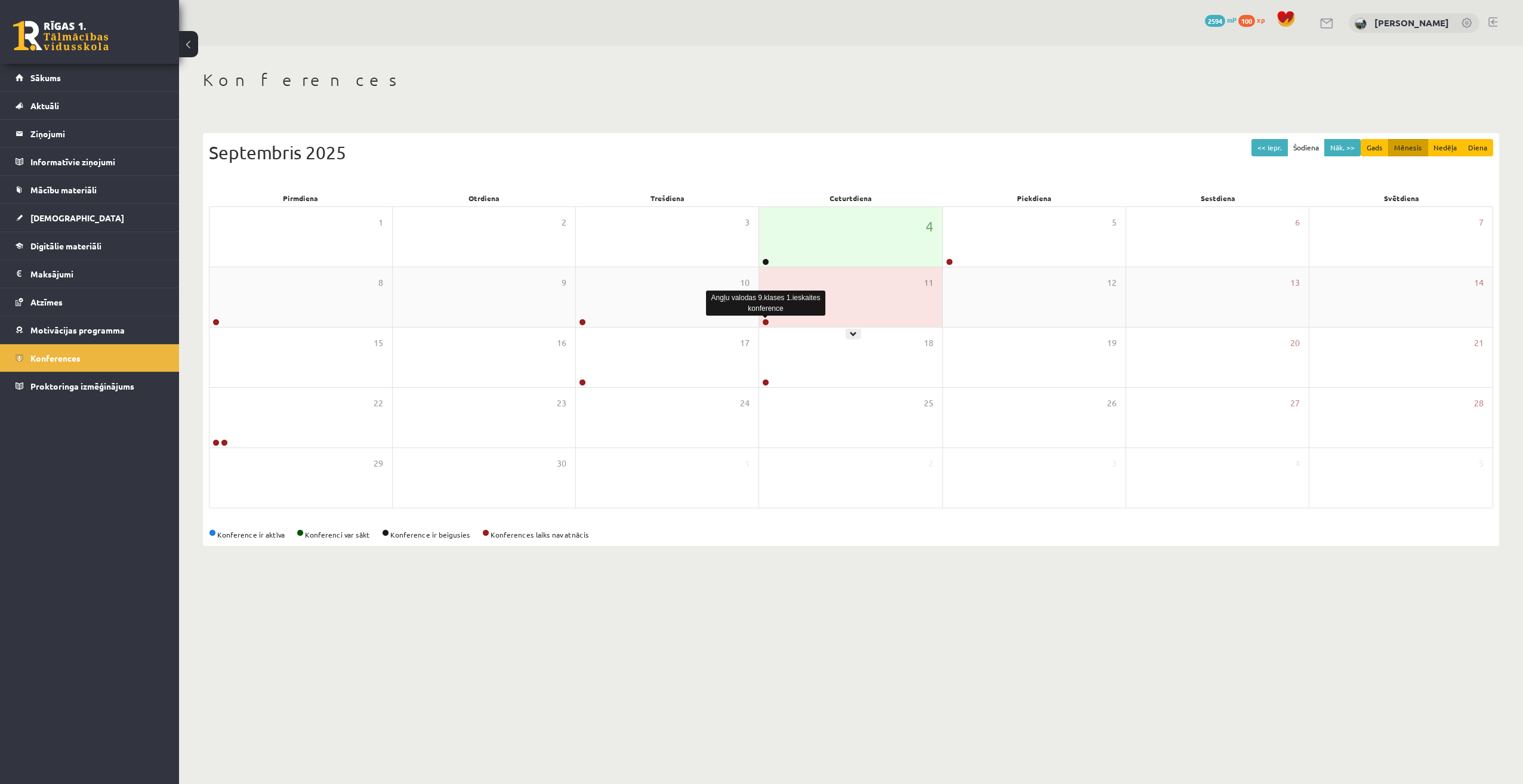
click at [766, 320] on link at bounding box center [766, 322] width 7 height 7
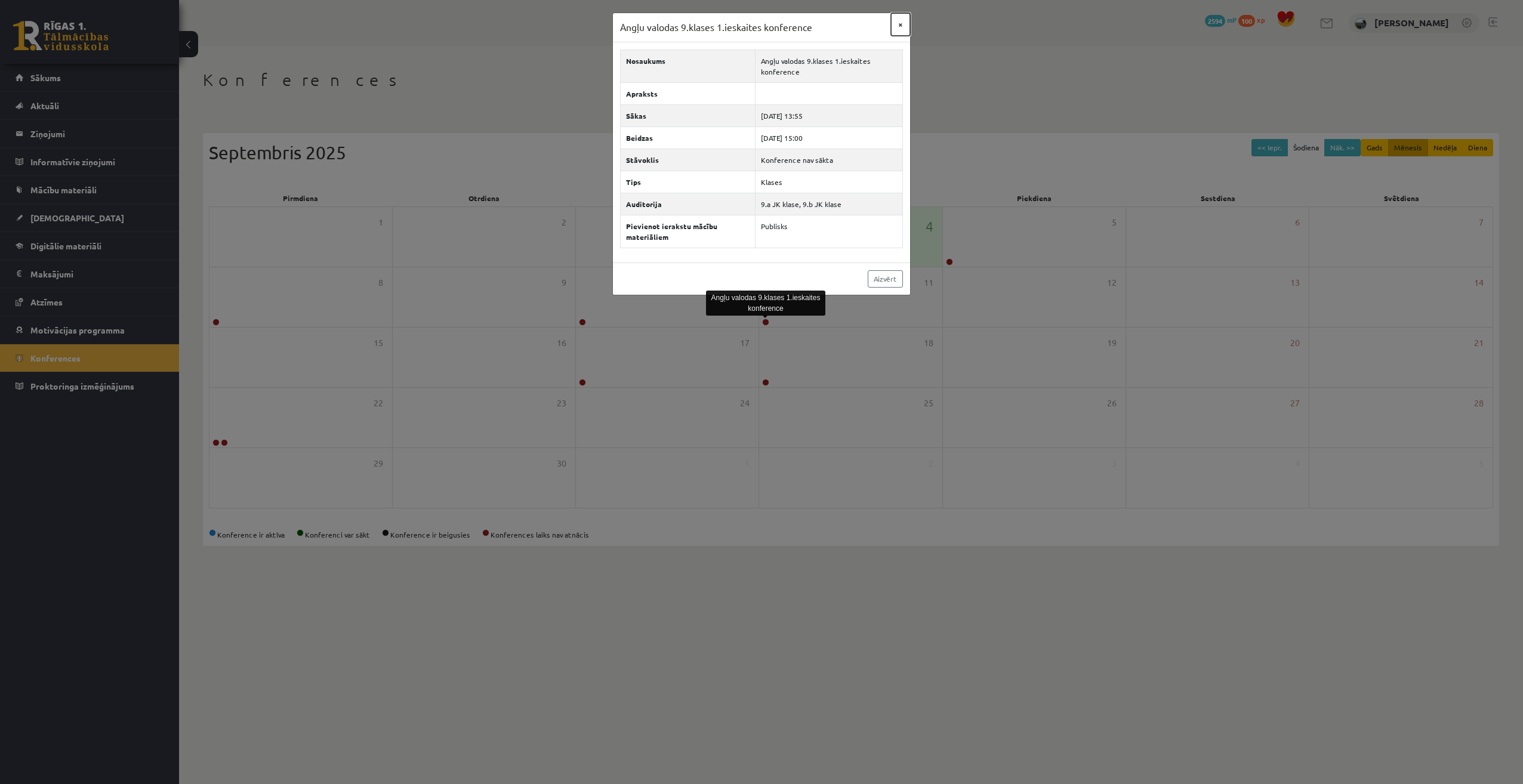
click at [898, 25] on button "×" at bounding box center [900, 24] width 19 height 23
